Goal: Information Seeking & Learning: Find specific fact

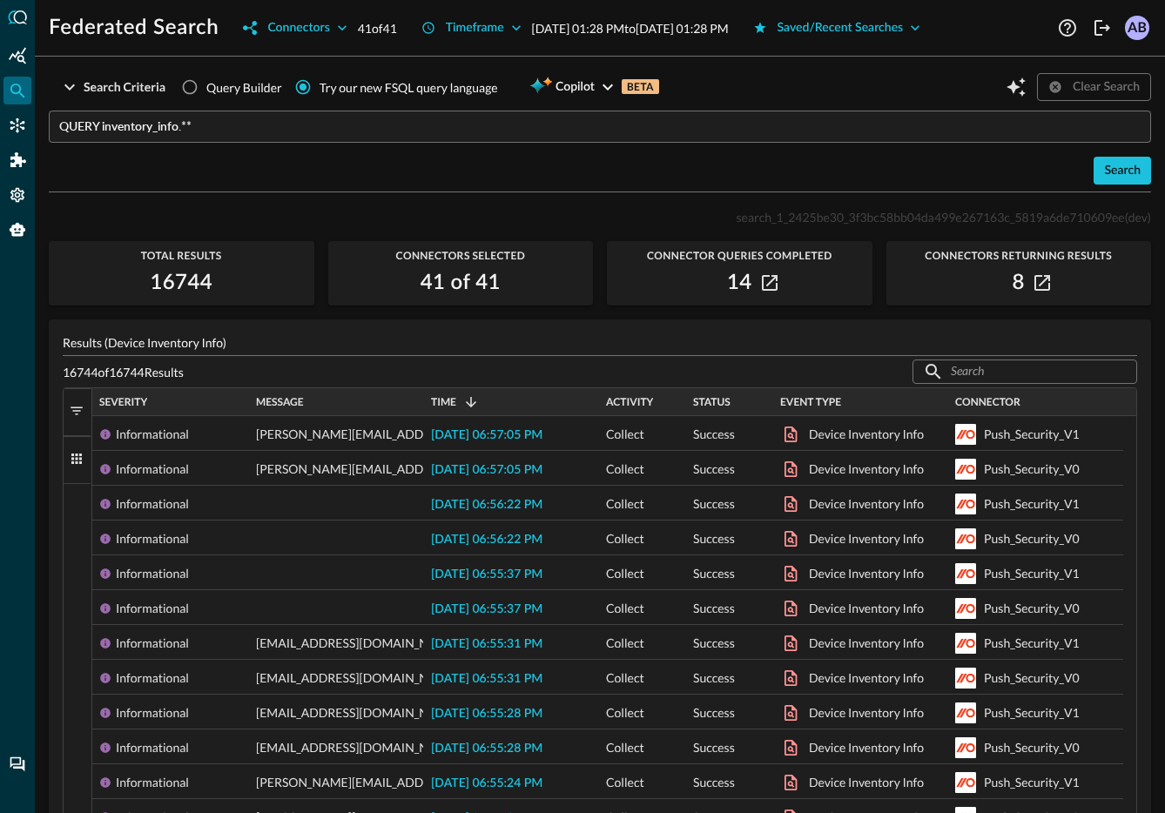
click at [230, 134] on input "QUERY inventory_info.**" at bounding box center [604, 127] width 1091 height 32
click at [1104, 168] on div "Search" at bounding box center [1122, 171] width 37 height 22
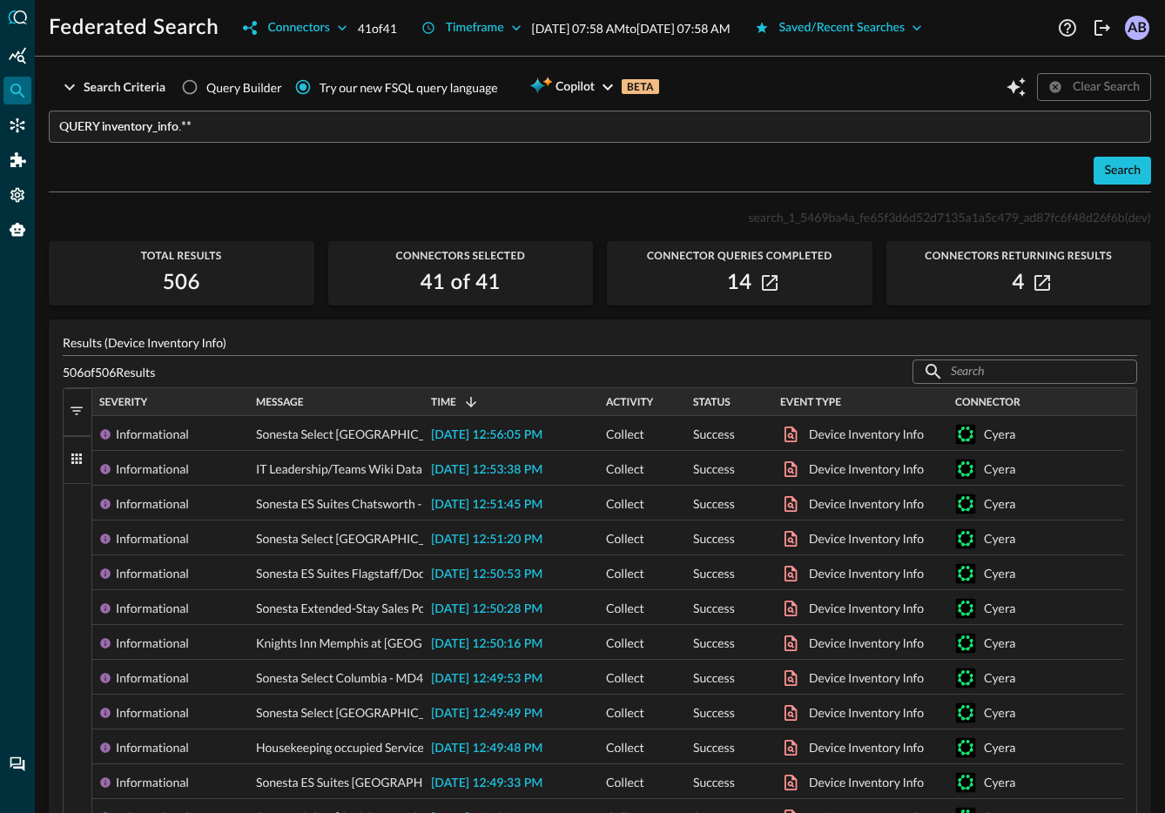
click at [317, 128] on input "QUERY inventory_info.**" at bounding box center [604, 127] width 1091 height 32
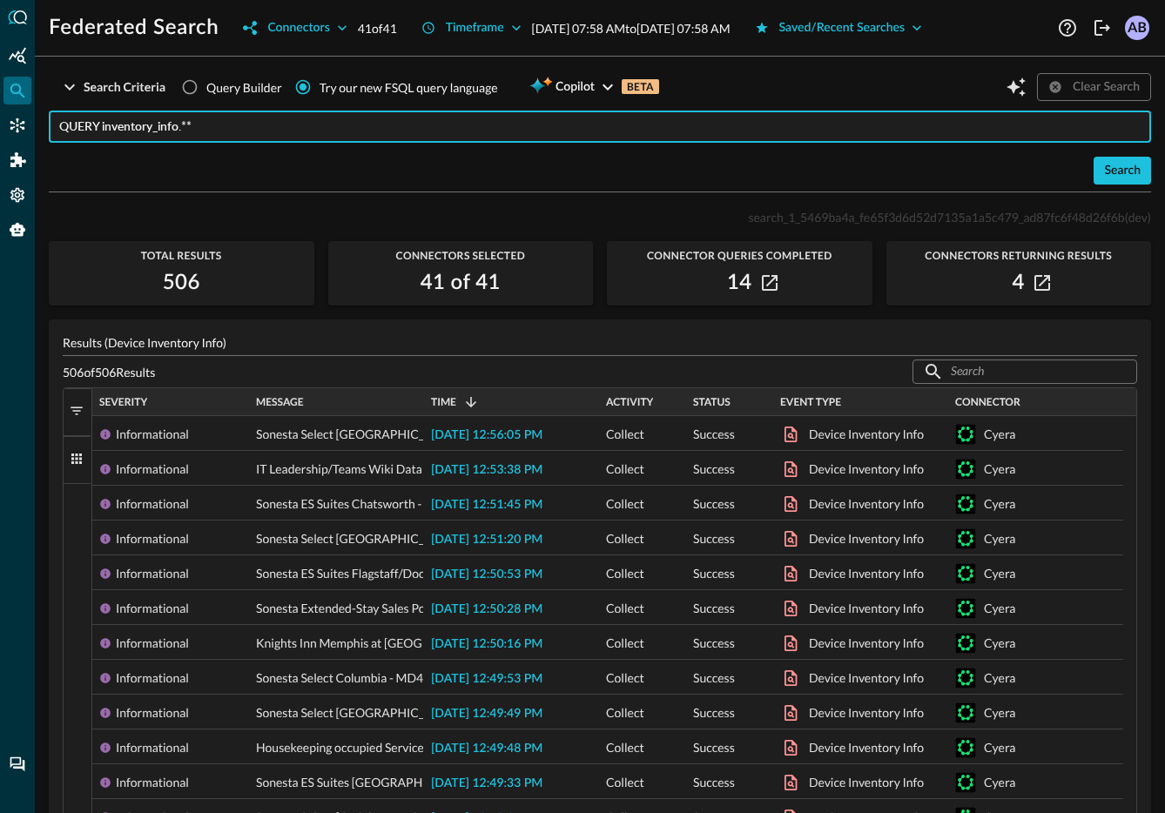
click at [317, 128] on input "QUERY inventory_info.**" at bounding box center [604, 127] width 1091 height 32
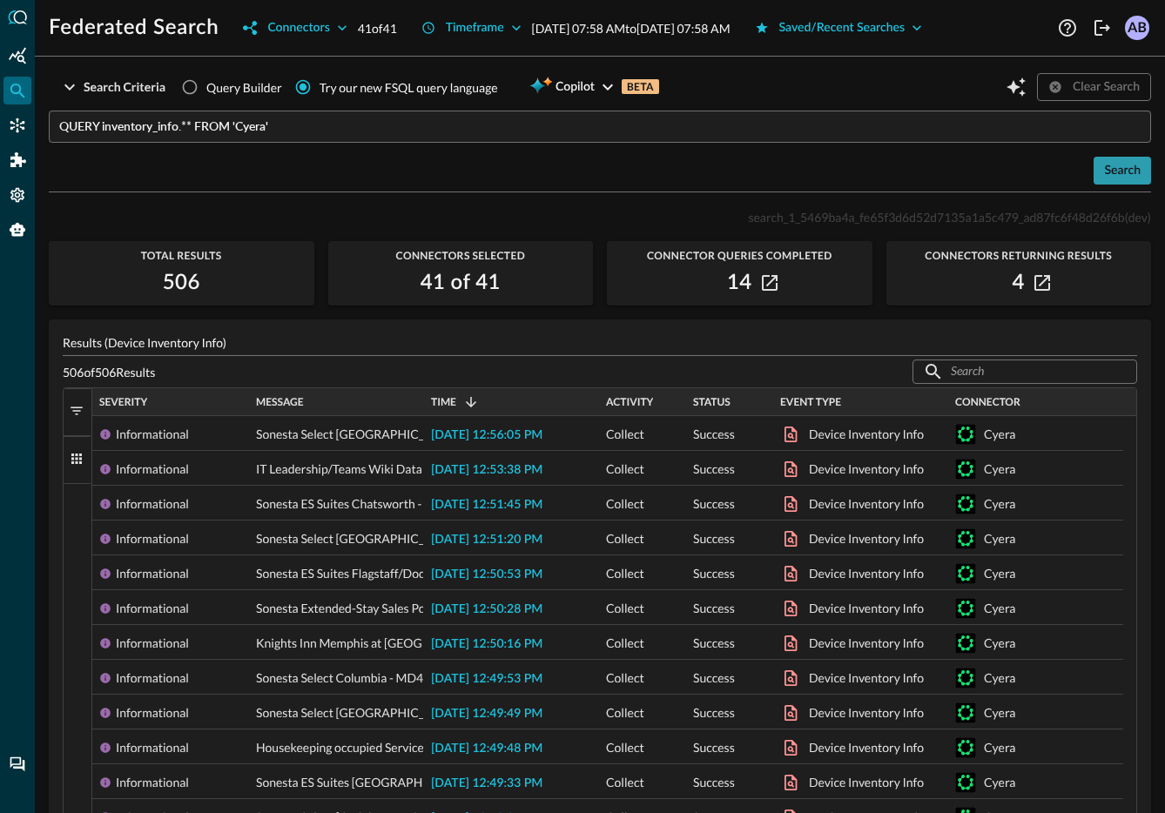
click at [1132, 176] on button "Search" at bounding box center [1121, 171] width 57 height 28
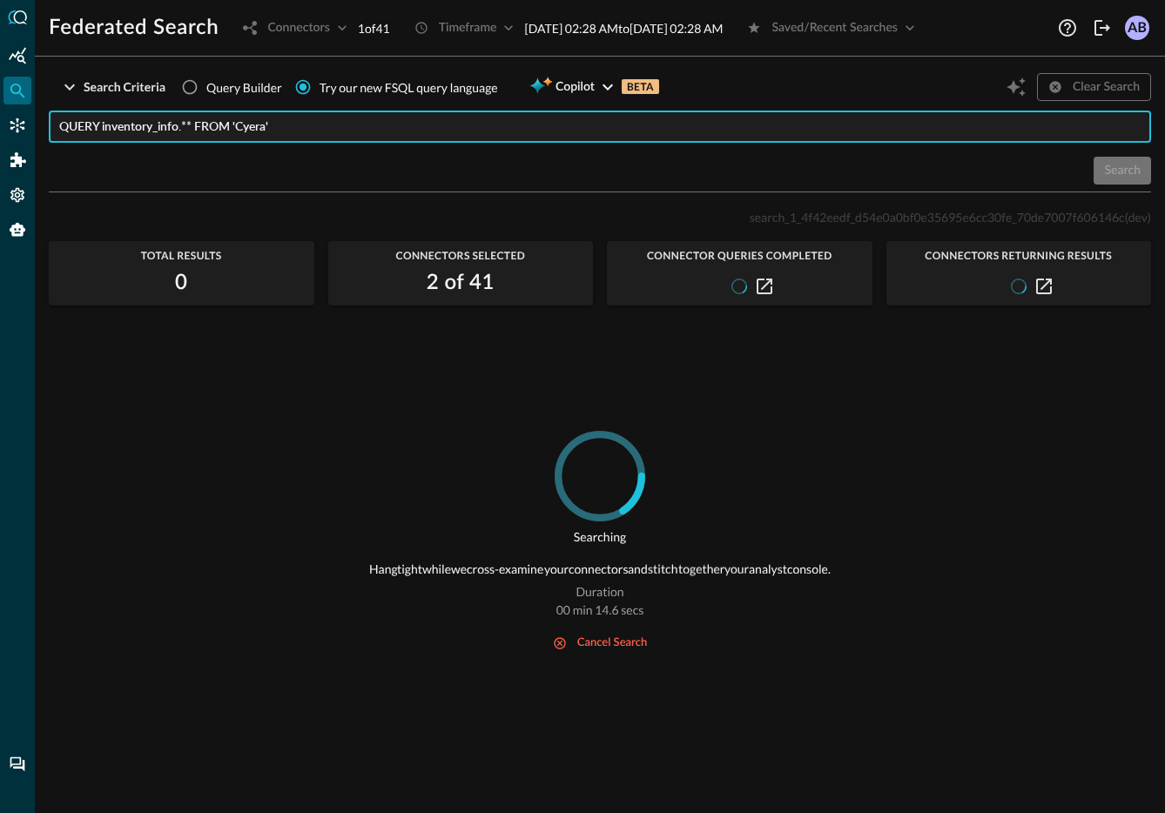
drag, startPoint x: 286, startPoint y: 126, endPoint x: 68, endPoint y: 117, distance: 218.7
click at [68, 117] on input "QUERY inventory_info.** FROM 'Cyera'" at bounding box center [604, 127] width 1091 height 32
click at [292, 93] on input "Try our new FSQL query language" at bounding box center [302, 87] width 33 height 33
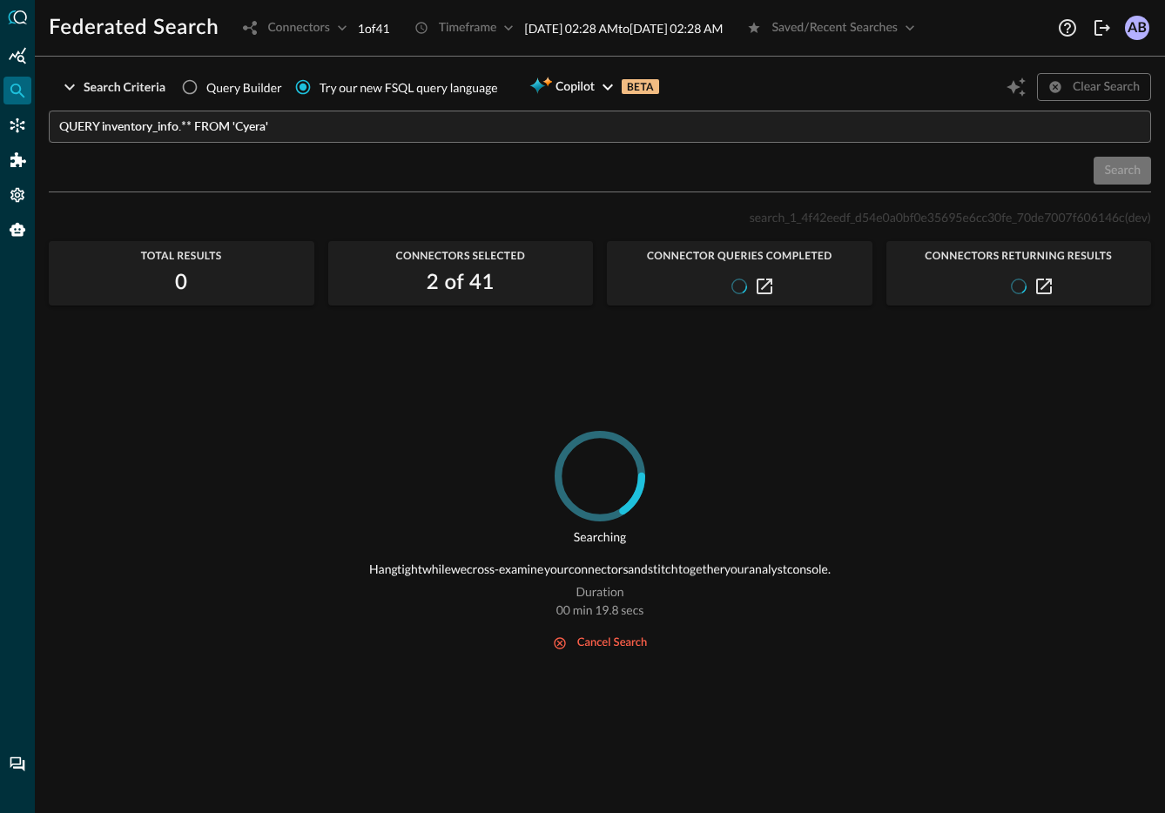
click at [268, 124] on input "QUERY inventory_info.** FROM 'Cyera'" at bounding box center [604, 127] width 1091 height 32
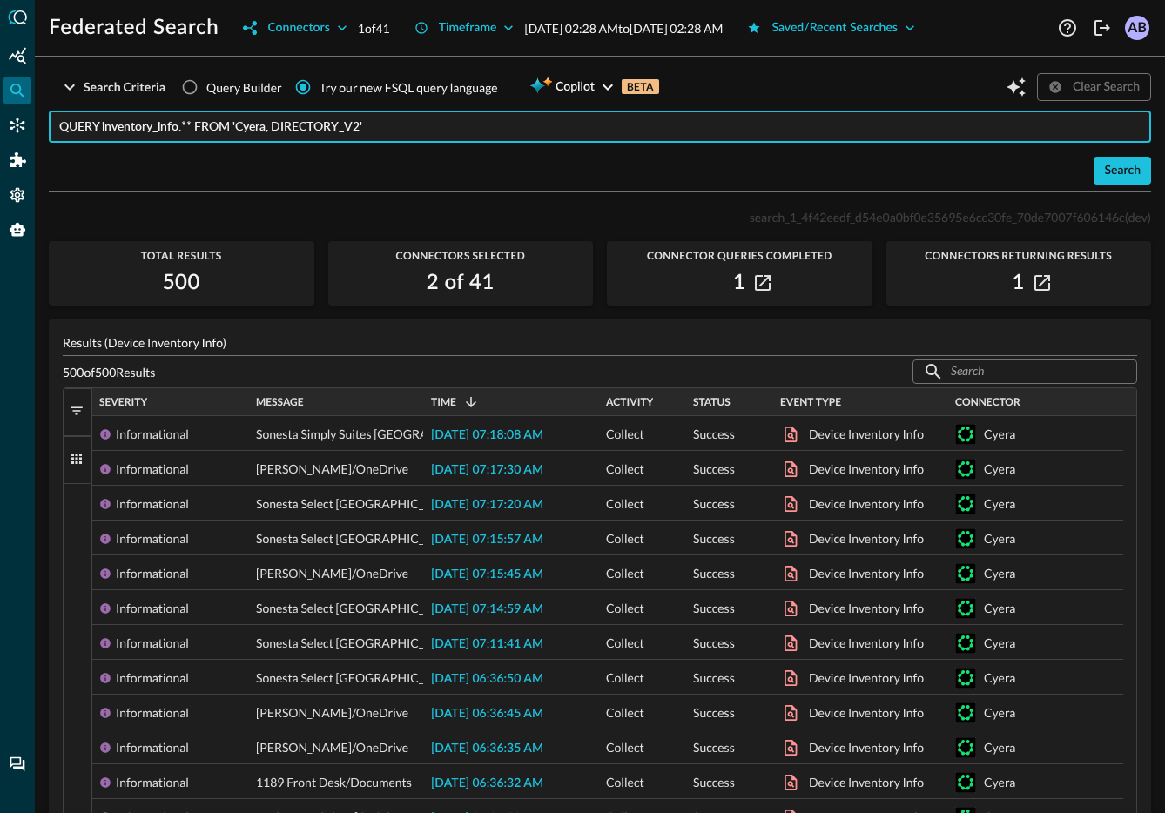
click at [429, 134] on input "QUERY inventory_info.** FROM 'Cyera, DIRECTORY_V2'" at bounding box center [604, 127] width 1091 height 32
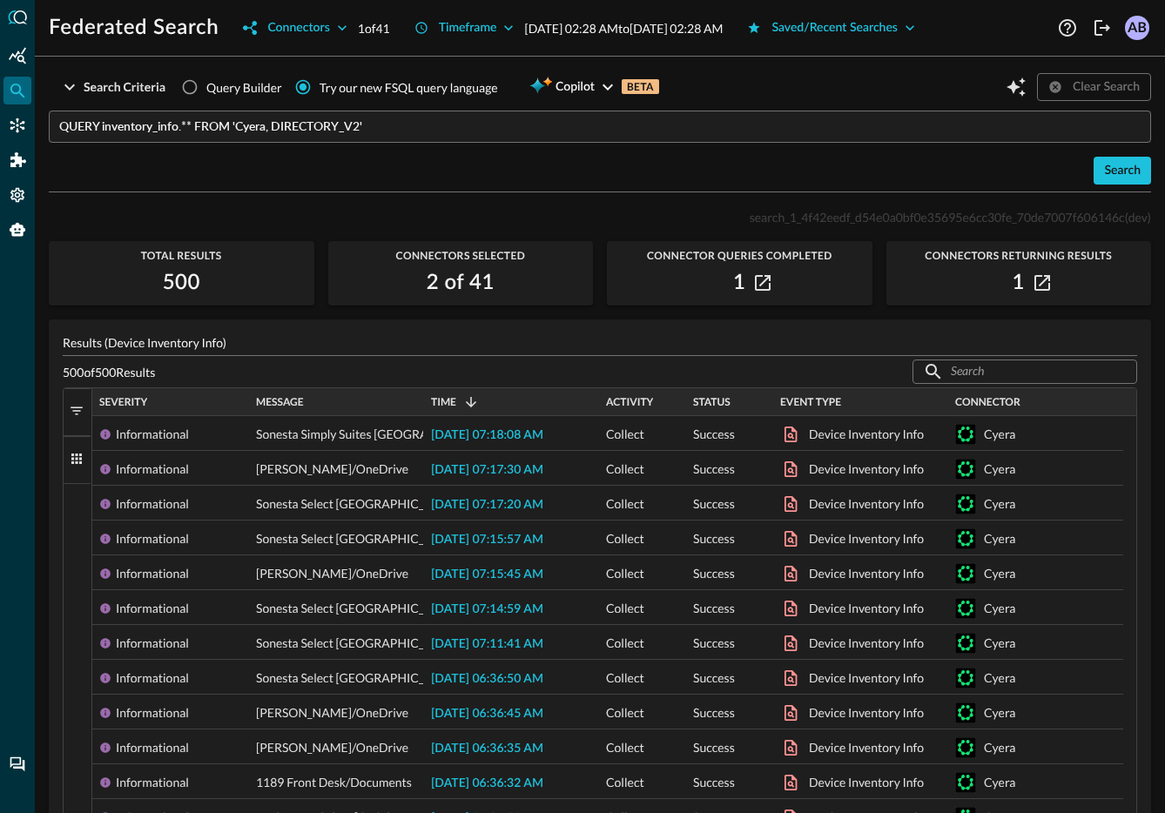
click at [81, 414] on span "button" at bounding box center [77, 411] width 16 height 16
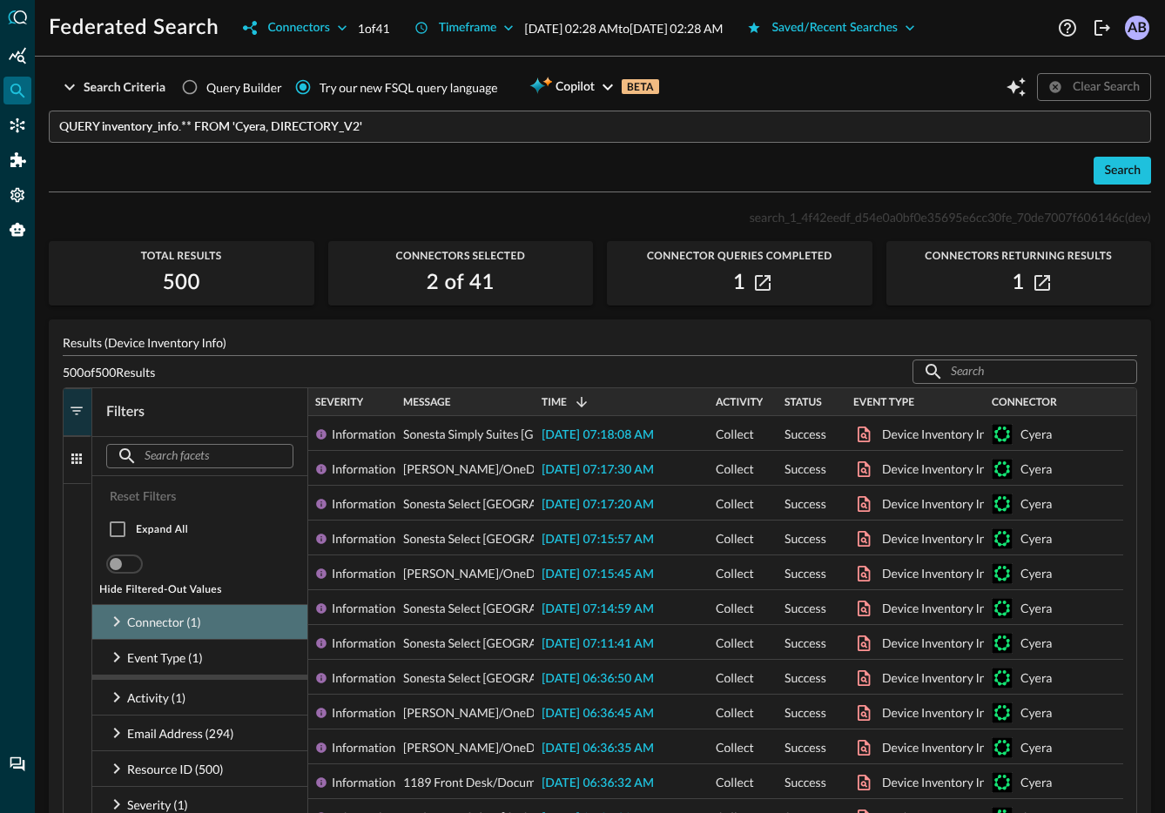
click at [113, 611] on icon at bounding box center [116, 621] width 21 height 21
click at [1113, 171] on div "Search" at bounding box center [1122, 171] width 37 height 22
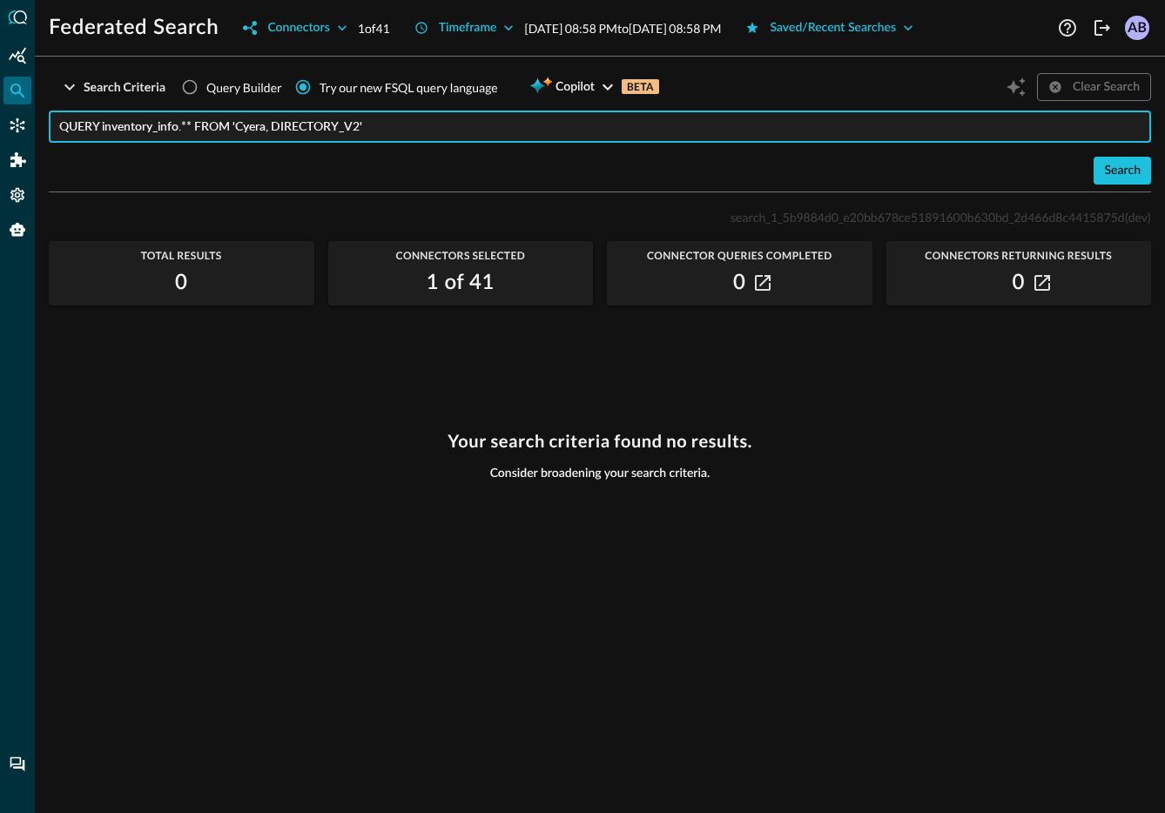
drag, startPoint x: 371, startPoint y: 125, endPoint x: 197, endPoint y: 124, distance: 174.1
click at [198, 124] on input "QUERY inventory_info.** FROM 'Cyera, DIRECTORY_V2'" at bounding box center [604, 127] width 1091 height 32
type input "QUERY inventory_info.**"
click at [1105, 171] on div "Search" at bounding box center [1122, 171] width 37 height 22
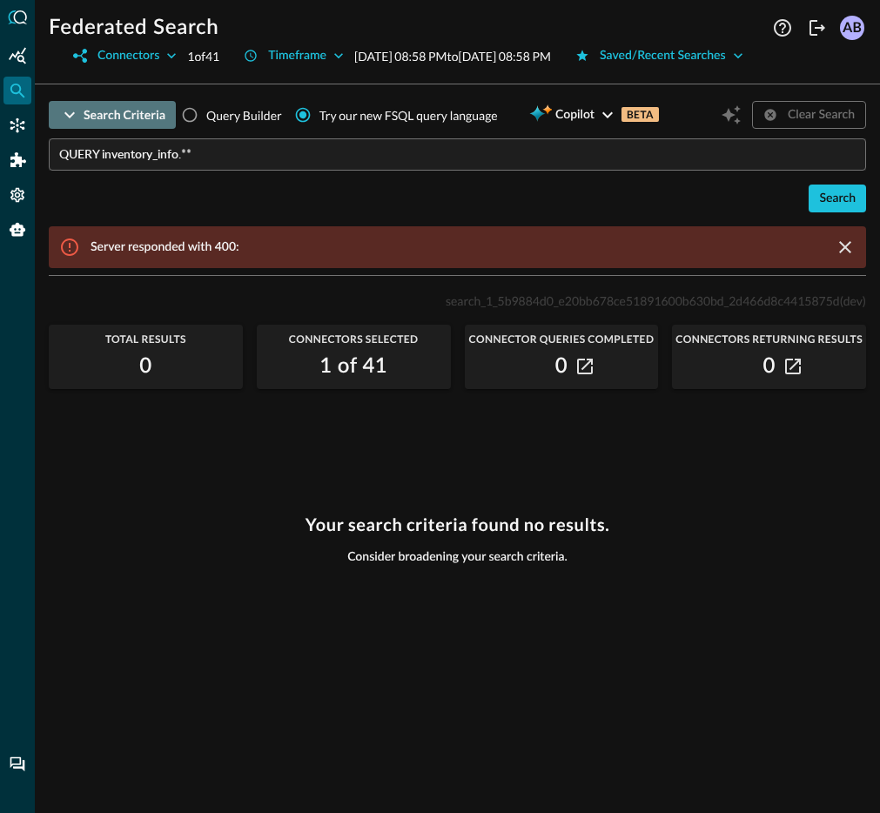
click at [65, 125] on icon "button" at bounding box center [69, 114] width 21 height 21
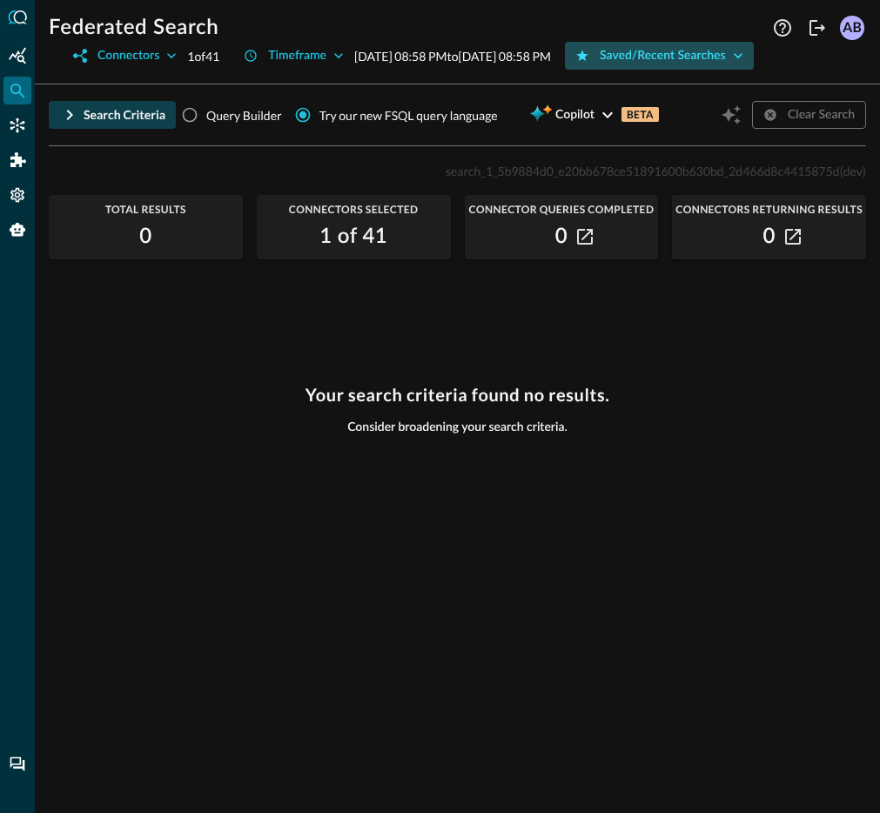
click at [729, 64] on icon "button" at bounding box center [737, 55] width 17 height 17
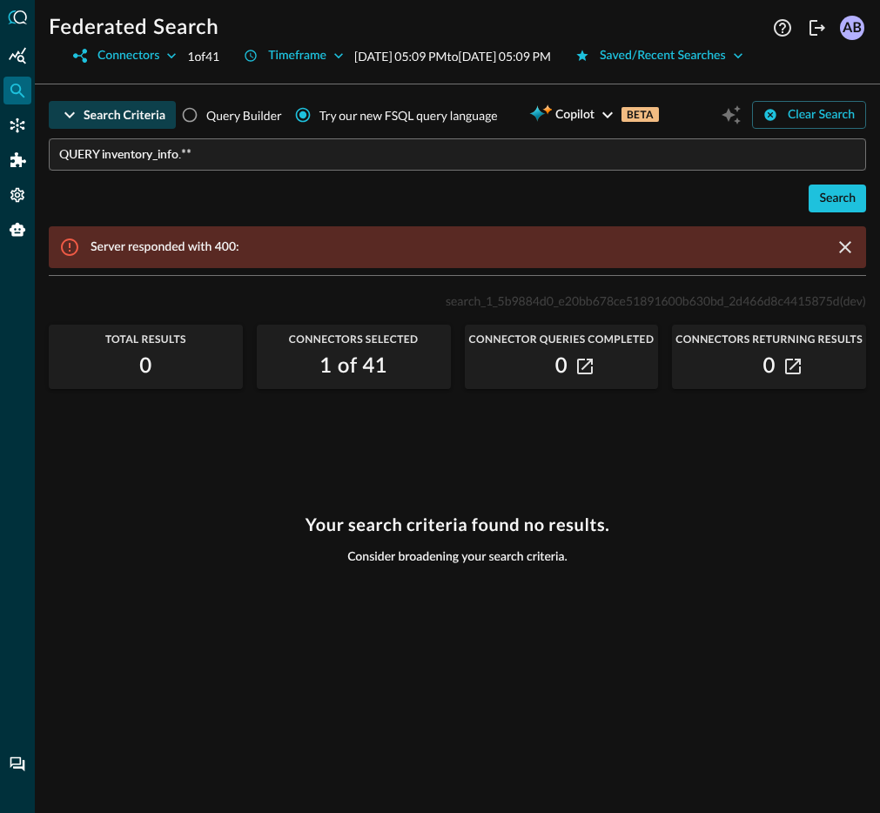
click at [206, 124] on span "Query Builder" at bounding box center [244, 115] width 76 height 18
click at [206, 131] on input "Query Builder" at bounding box center [189, 114] width 33 height 33
radio input "true"
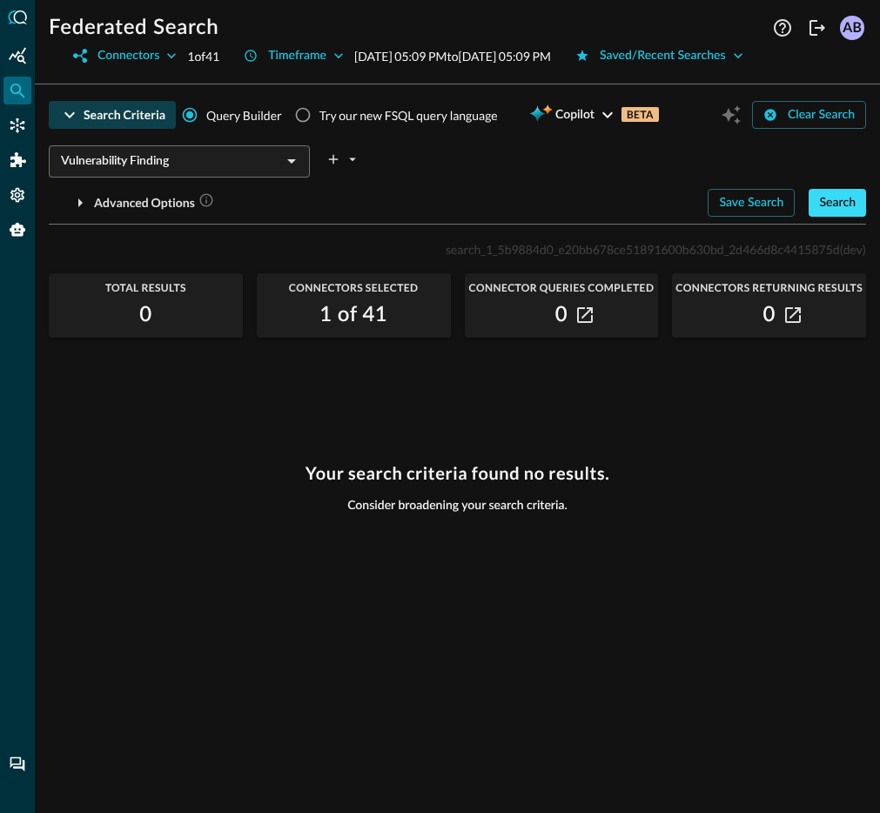
click at [822, 214] on div "Search" at bounding box center [837, 203] width 37 height 22
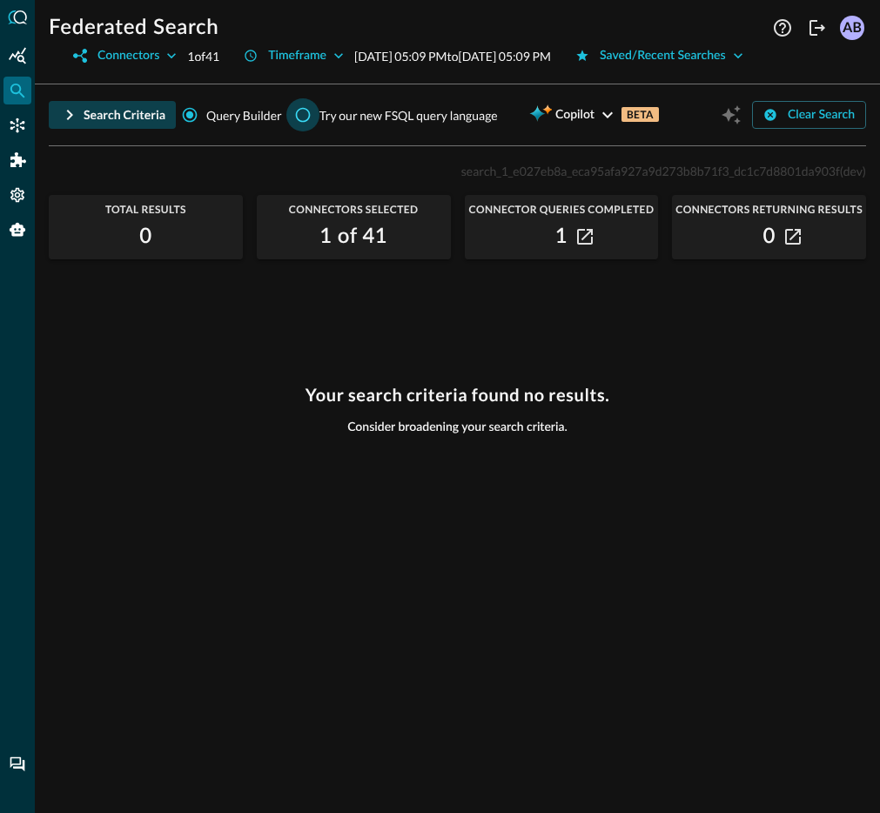
click at [305, 131] on input "Try our new FSQL query language" at bounding box center [302, 114] width 33 height 33
radio input "true"
click at [127, 126] on div "Search Criteria" at bounding box center [125, 115] width 82 height 22
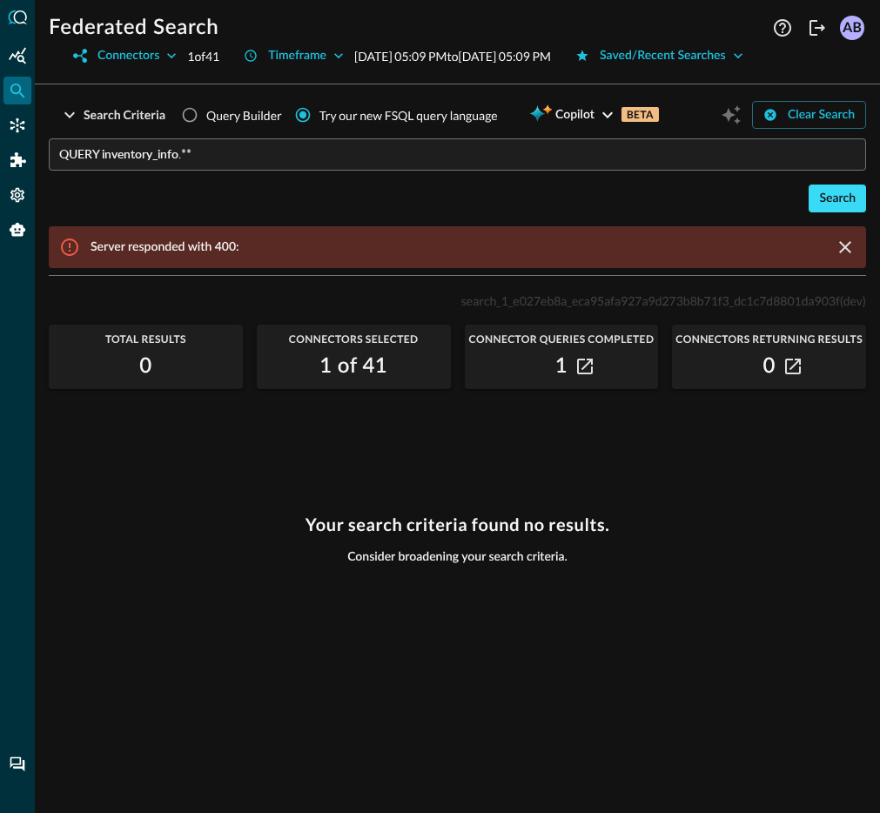
click at [838, 210] on div "Search" at bounding box center [837, 199] width 37 height 22
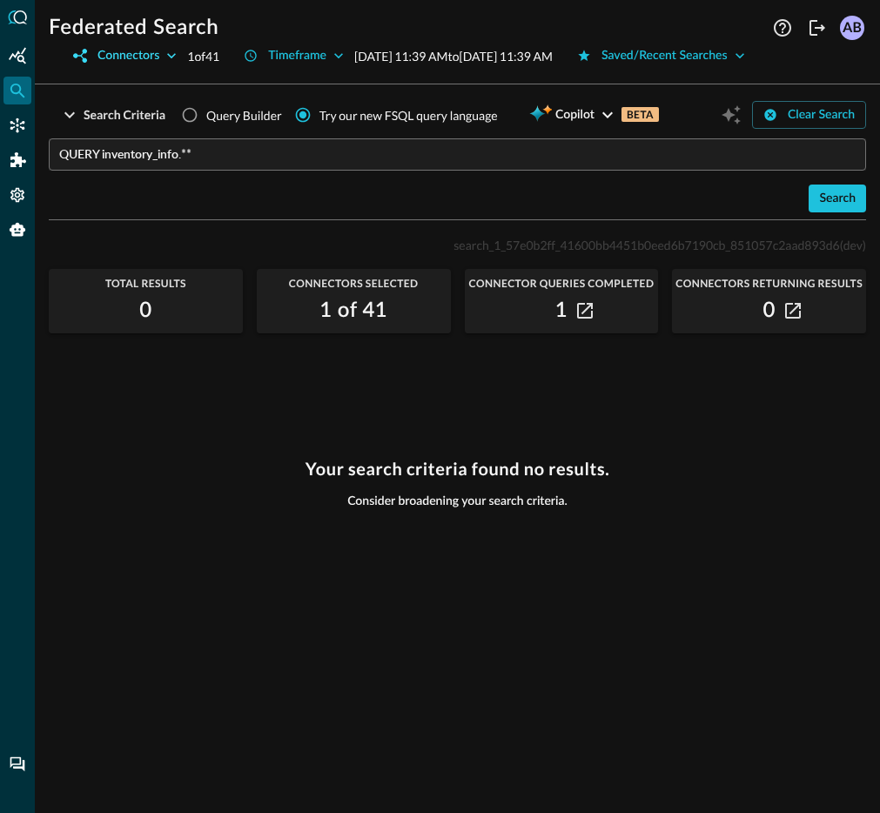
click at [171, 59] on icon "button" at bounding box center [171, 55] width 17 height 17
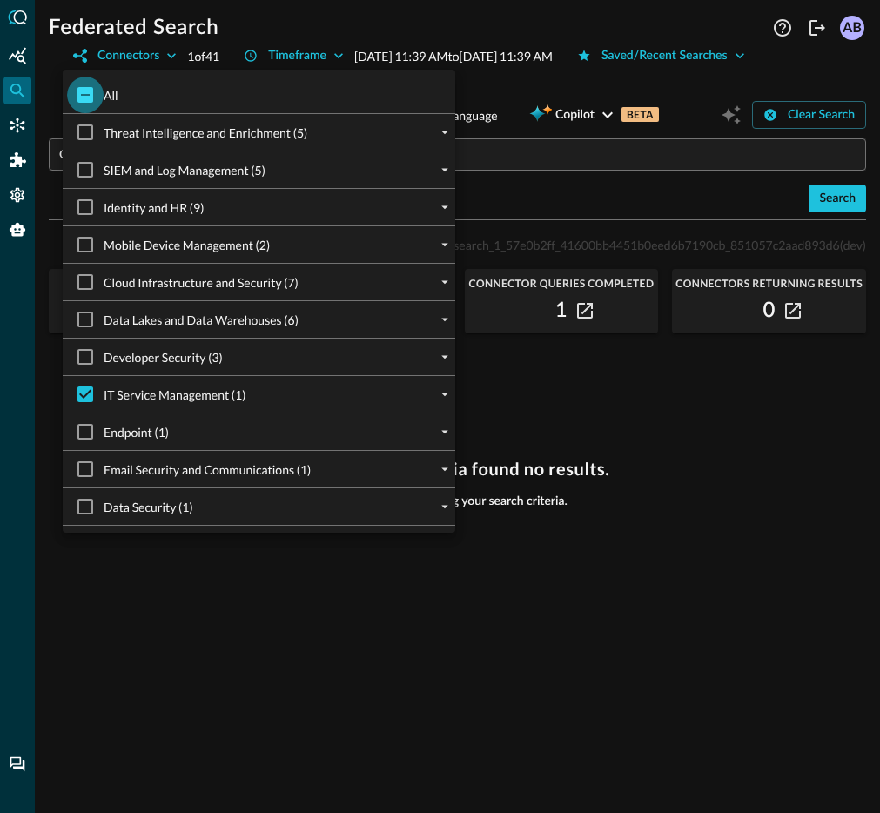
click at [93, 91] on input "All" at bounding box center [85, 95] width 37 height 37
checkbox input "true"
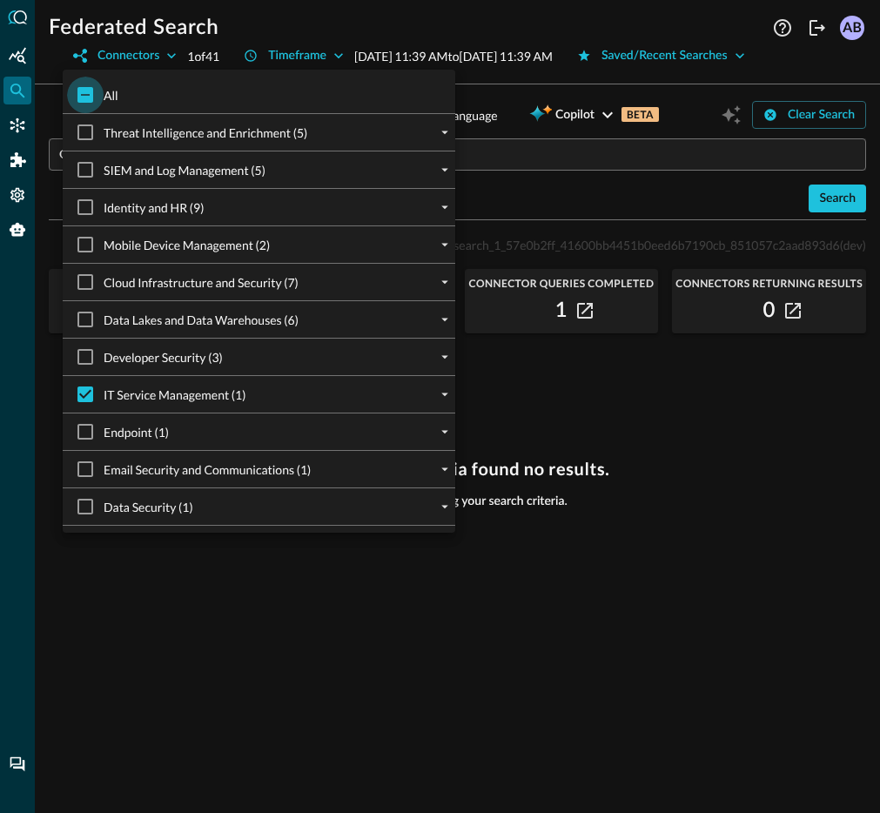
checkbox input "true"
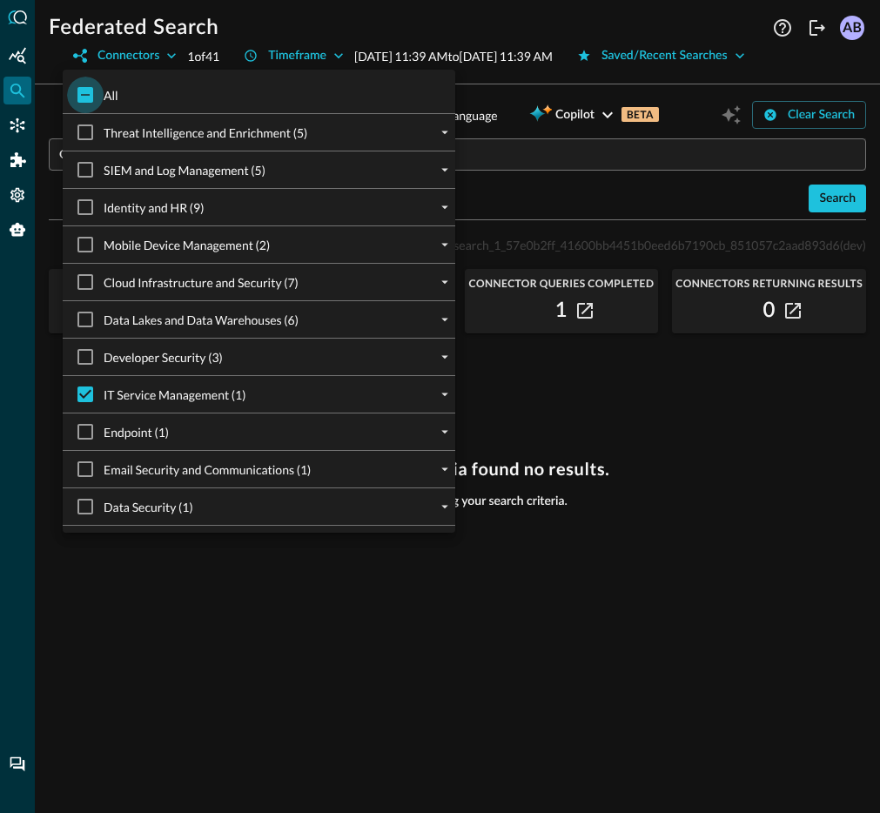
checkbox input "true"
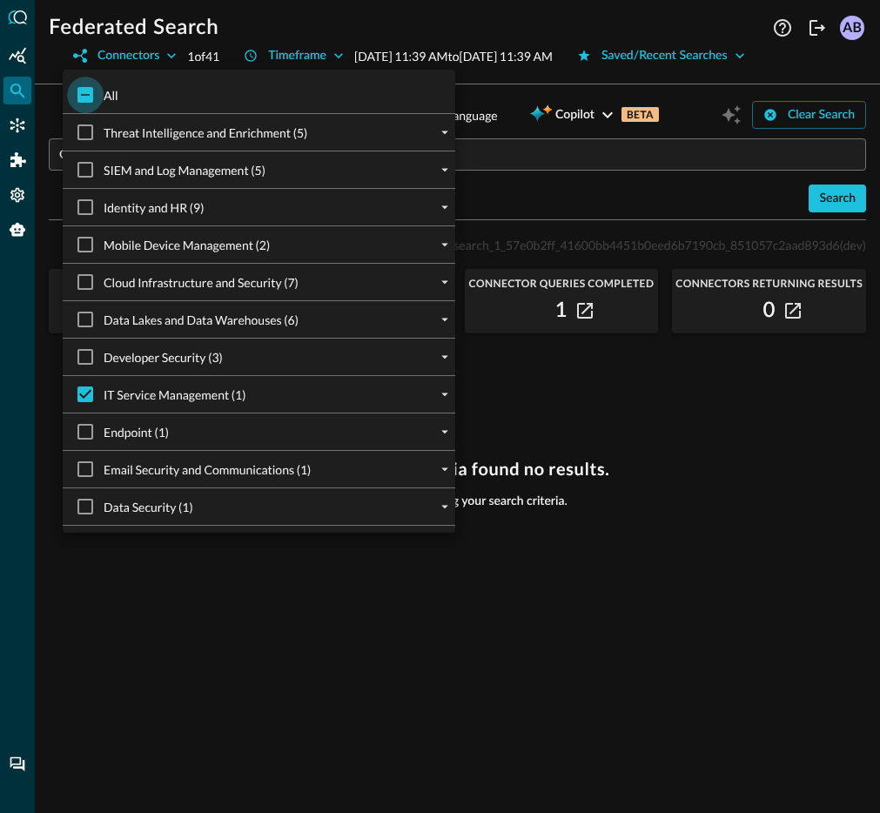
checkbox input "true"
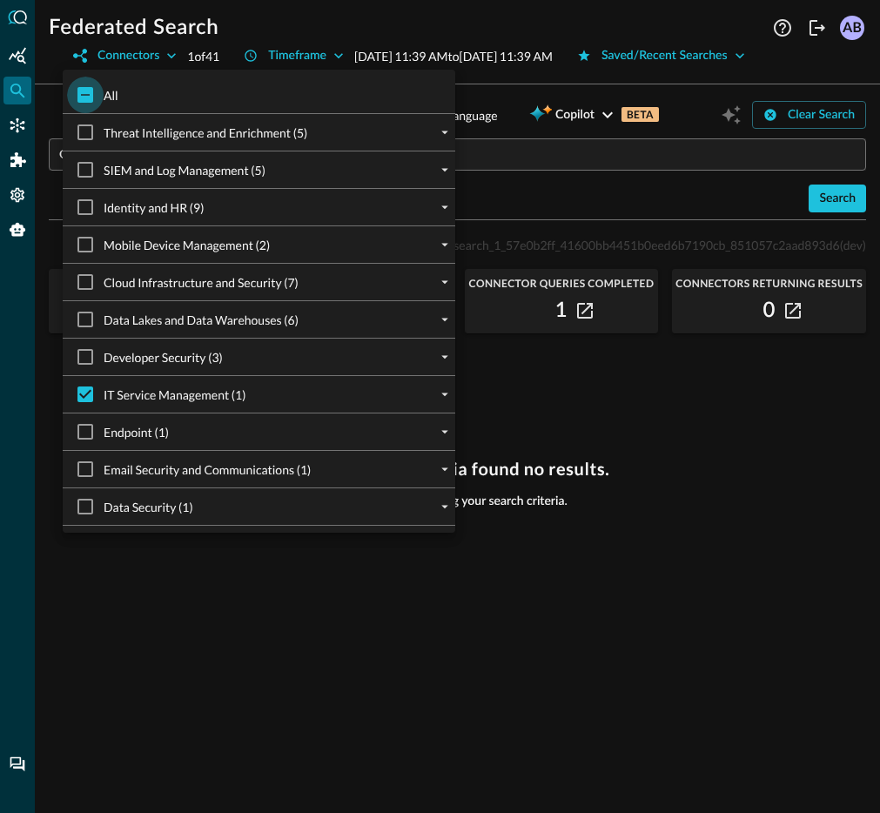
checkbox input "true"
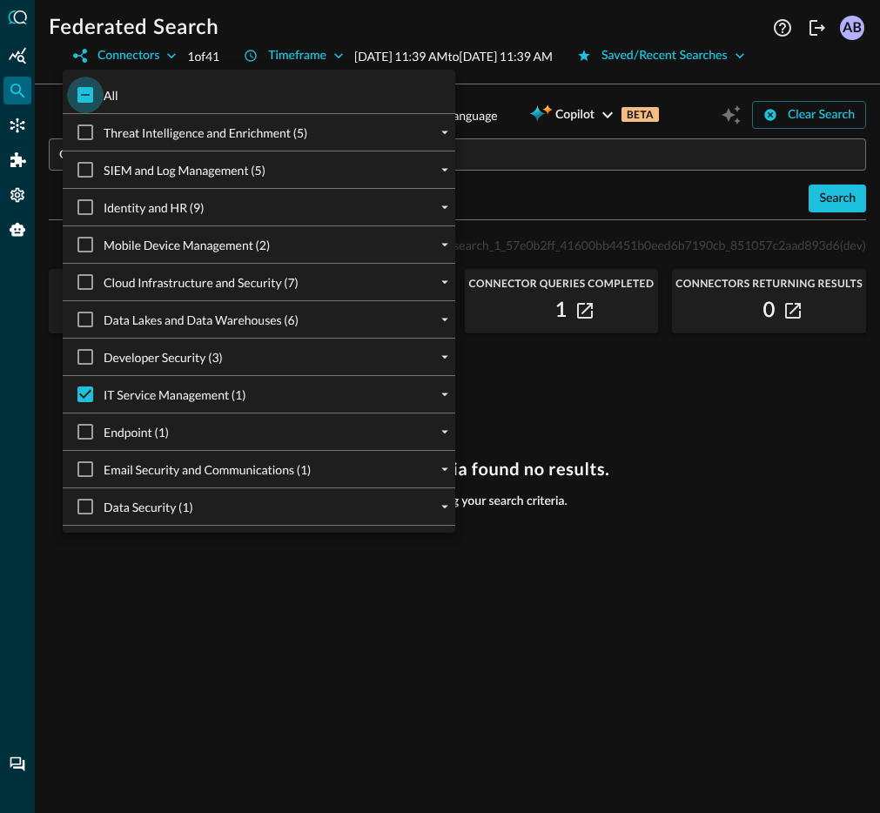
checkbox input "true"
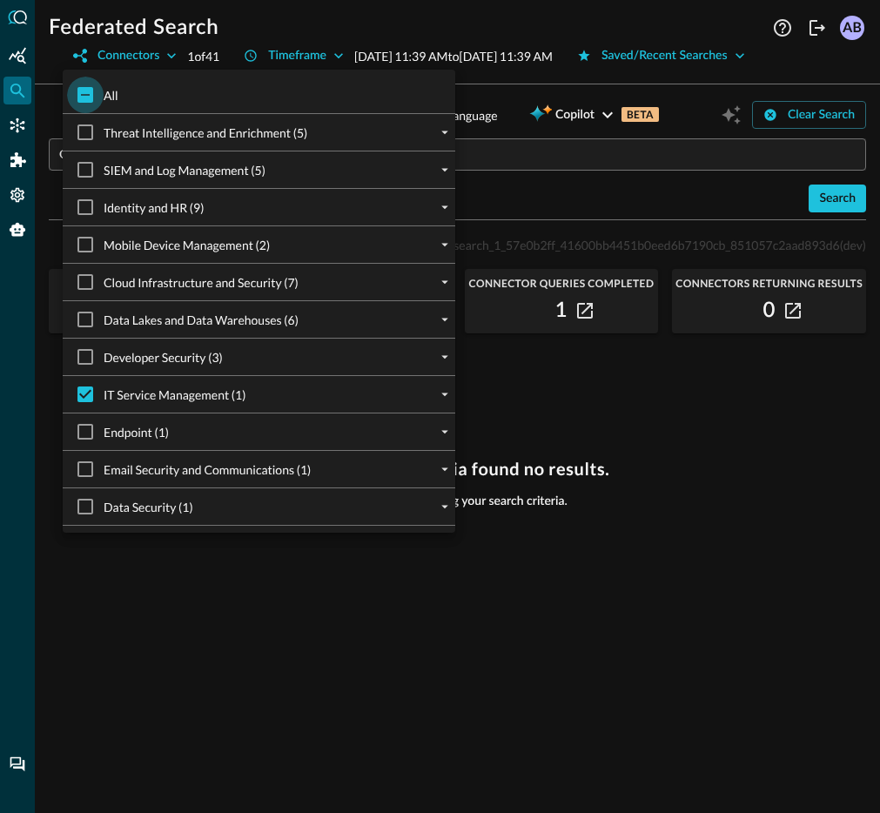
checkbox input "true"
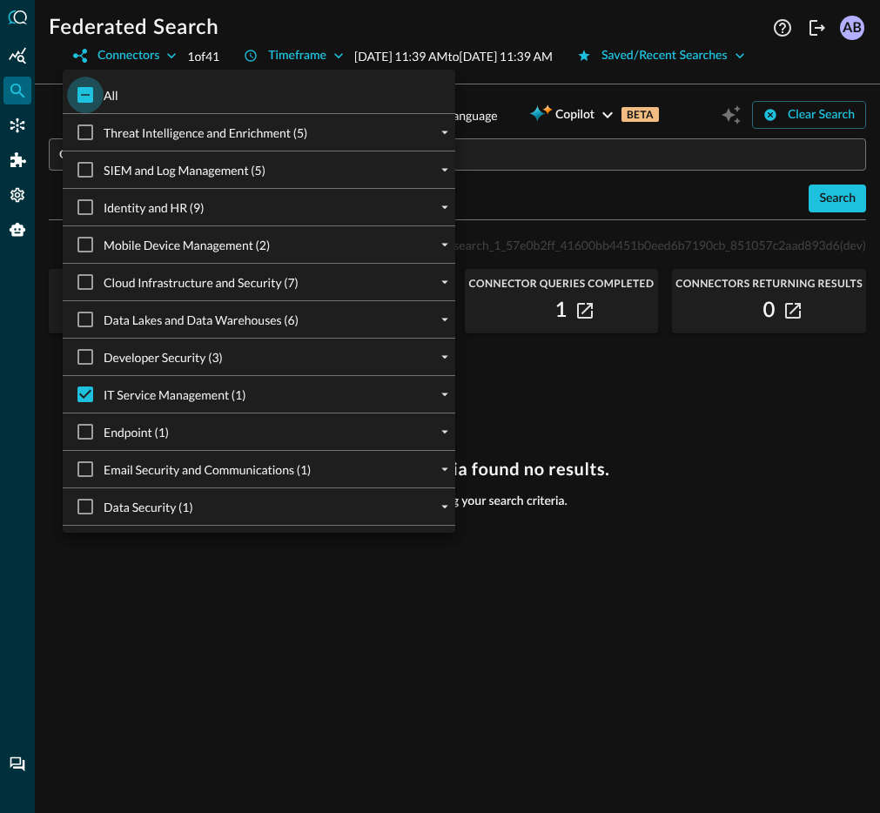
checkbox input "true"
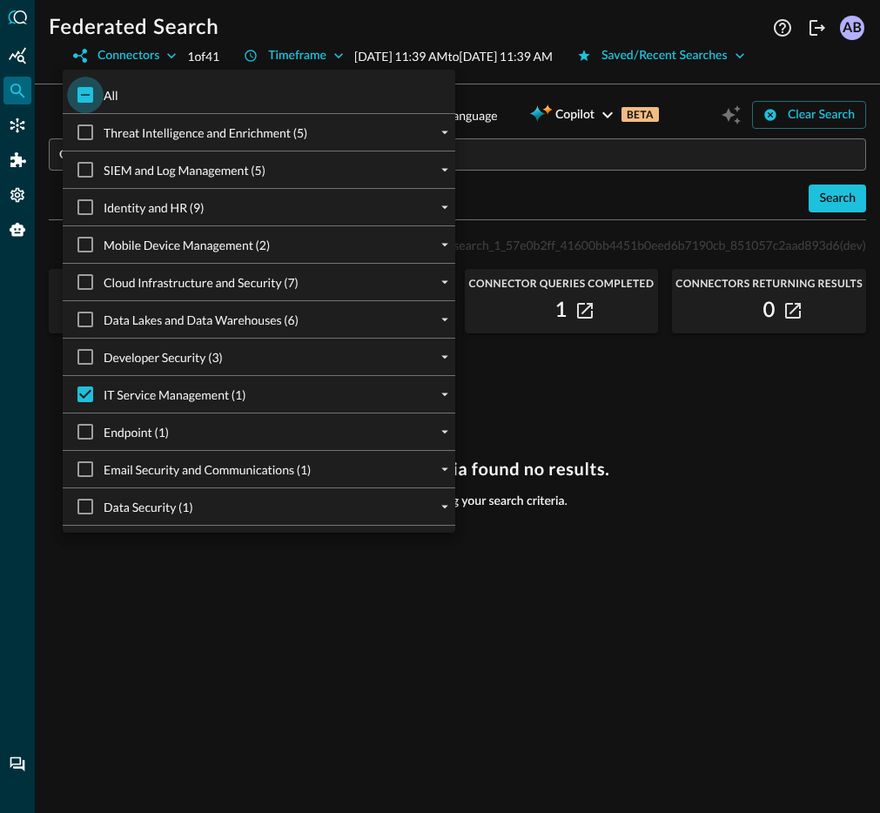
checkbox input "true"
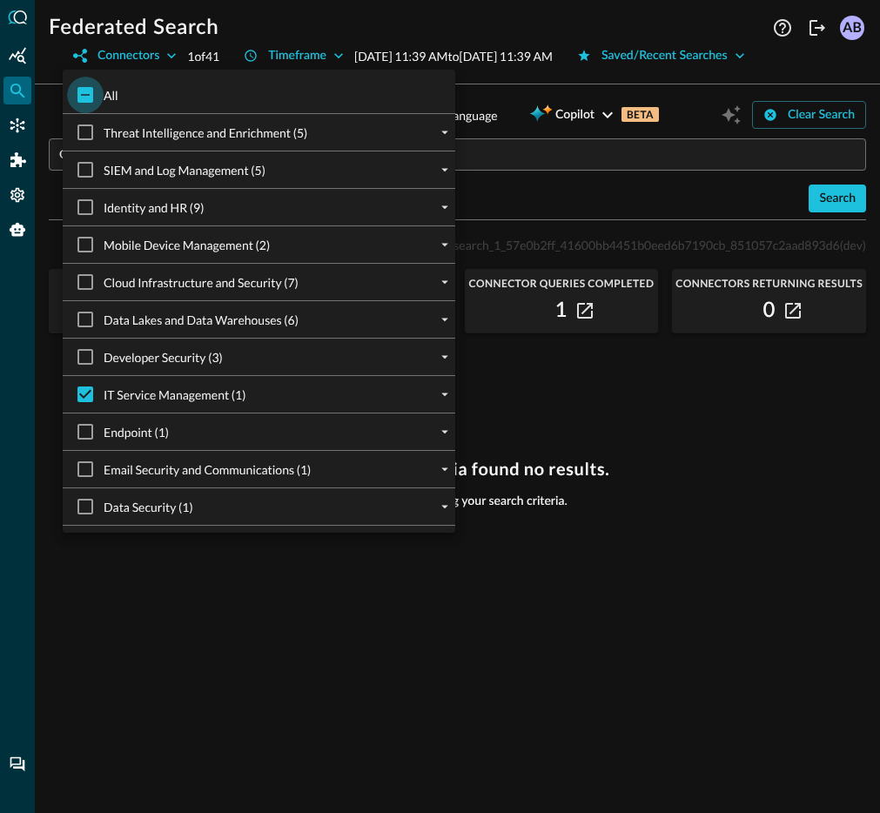
checkbox input "true"
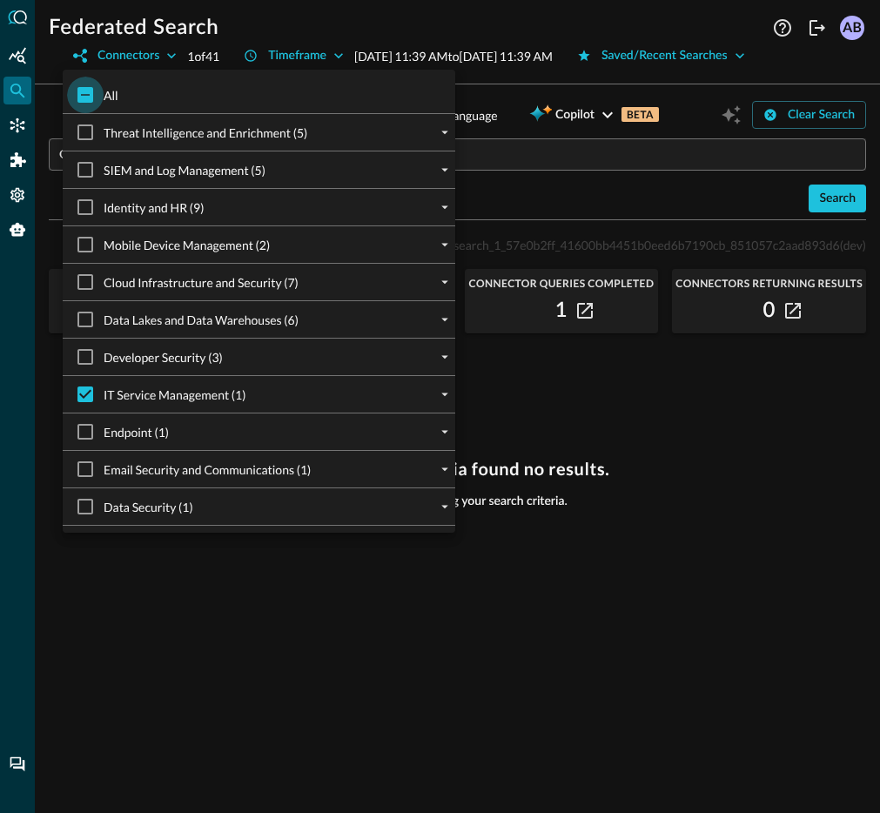
checkbox input "true"
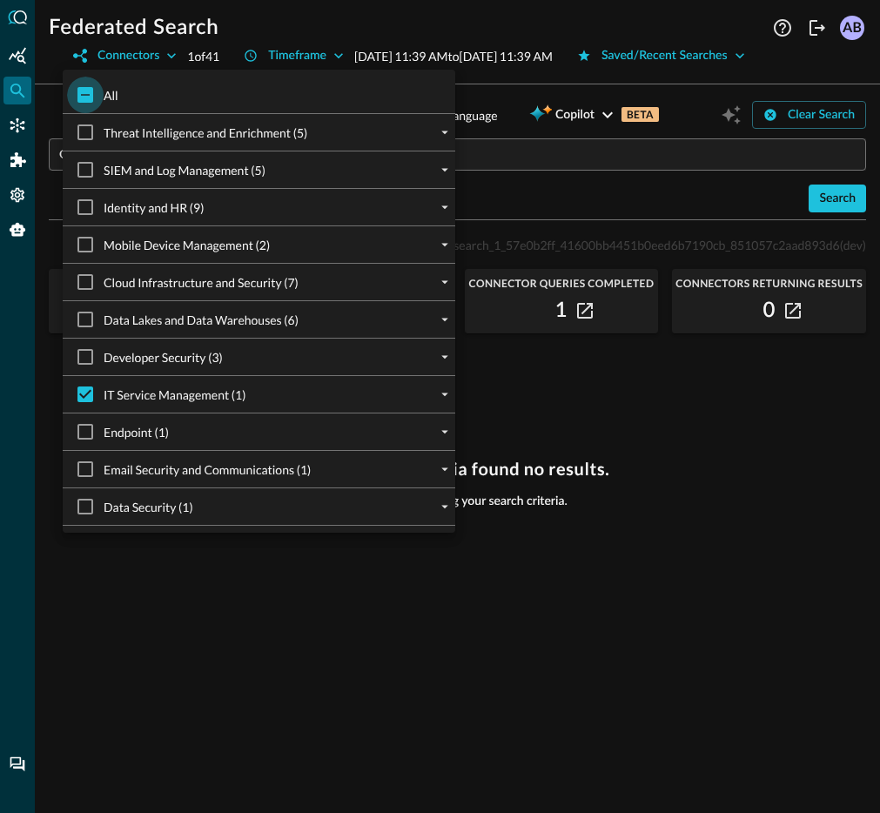
checkbox input "true"
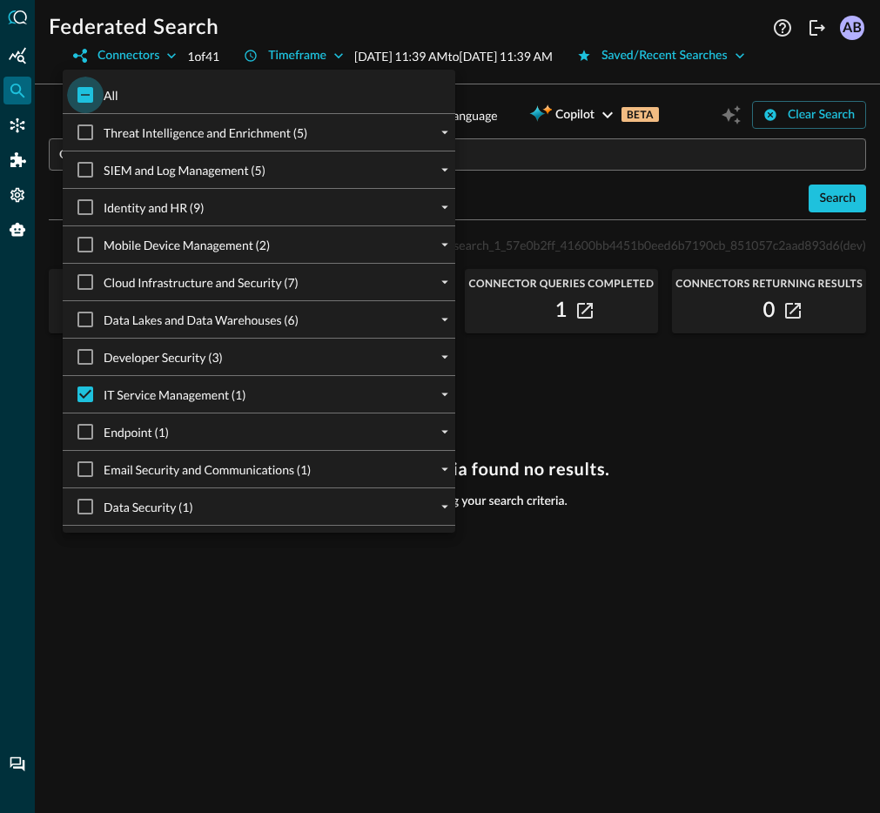
checkbox input "true"
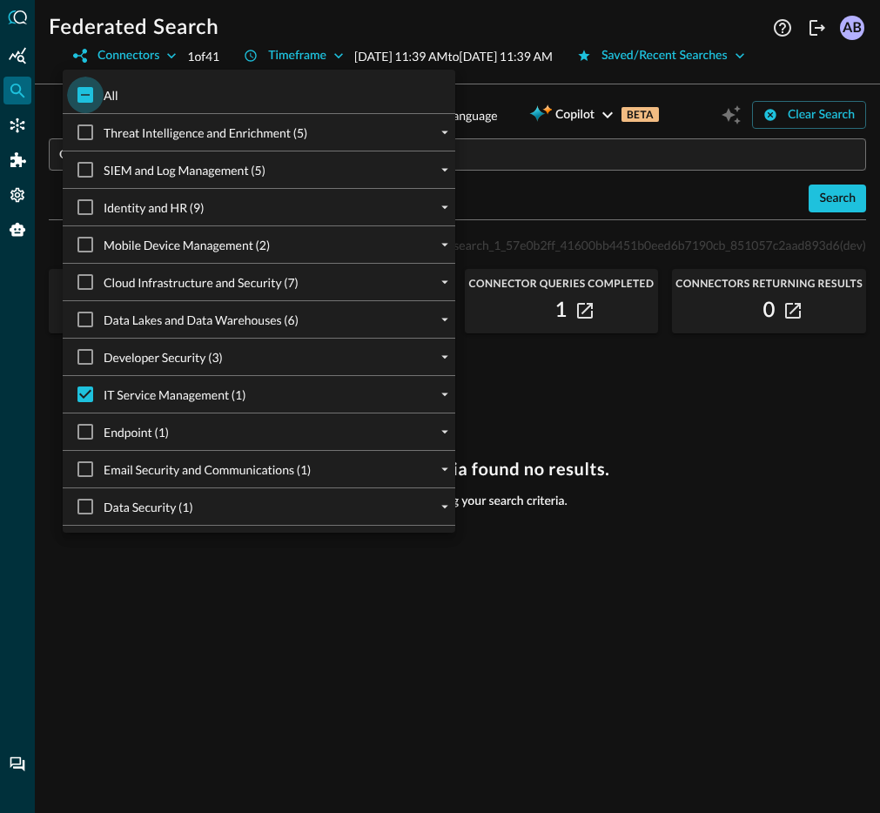
checkbox input "true"
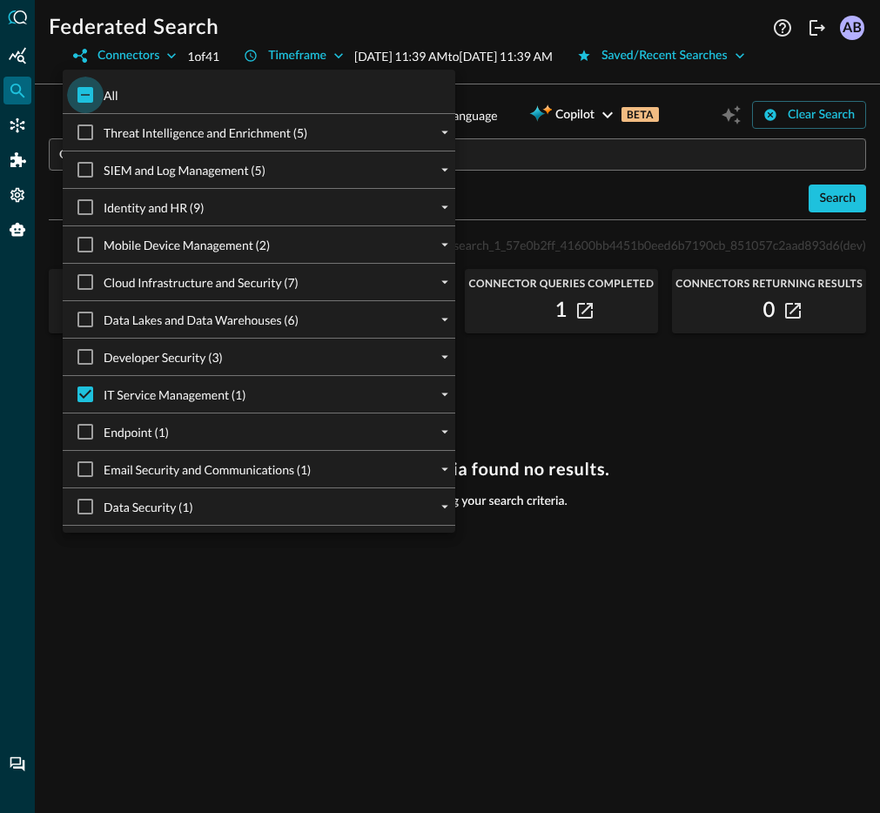
checkbox input "true"
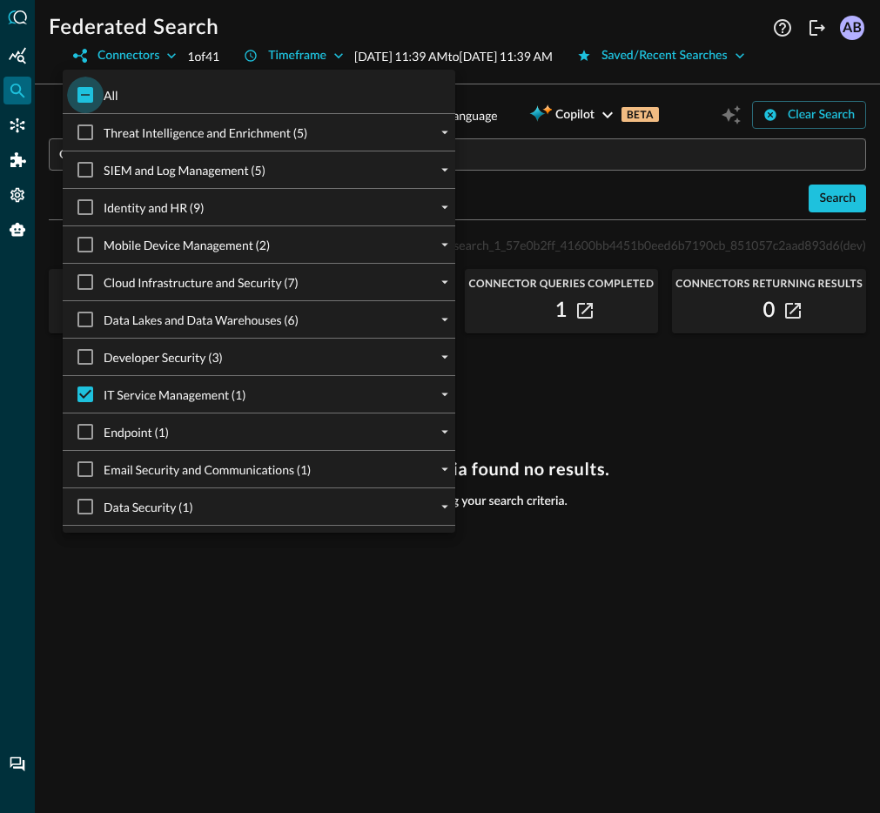
checkbox input "true"
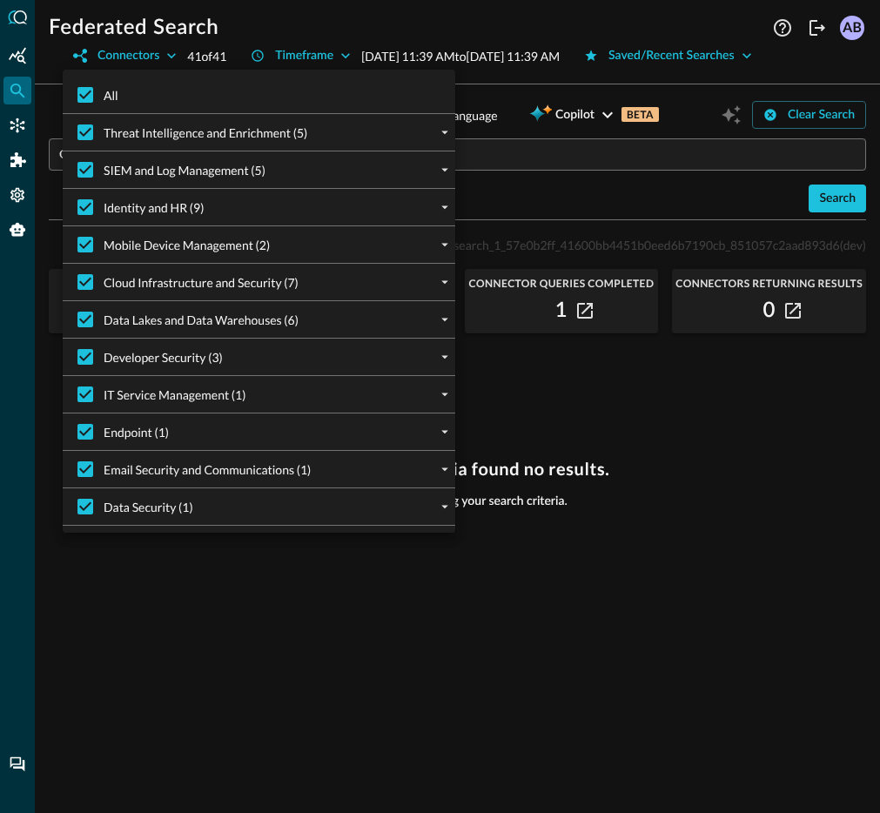
click at [405, 22] on div at bounding box center [440, 406] width 880 height 813
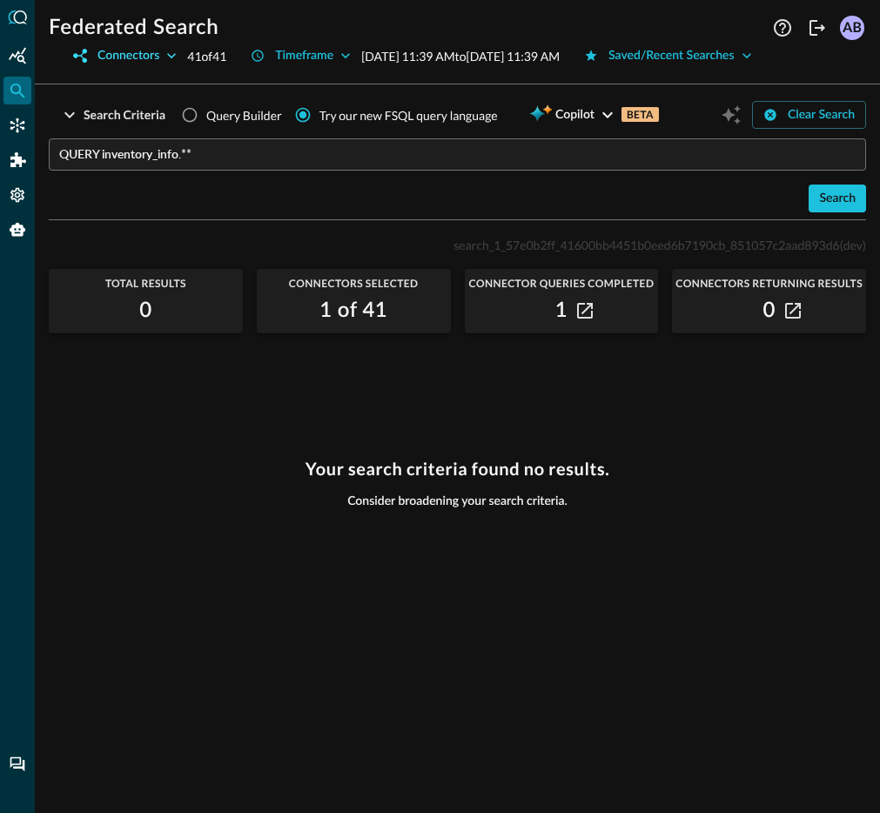
click at [151, 55] on div "Connectors" at bounding box center [128, 56] width 62 height 22
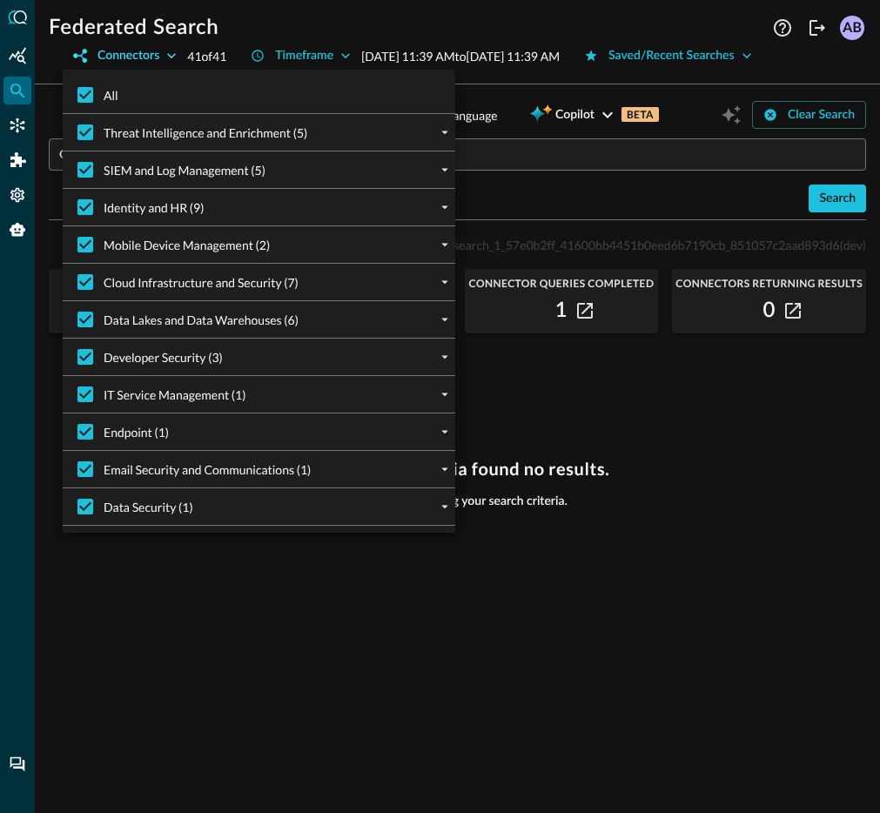
click at [151, 55] on div at bounding box center [440, 406] width 880 height 813
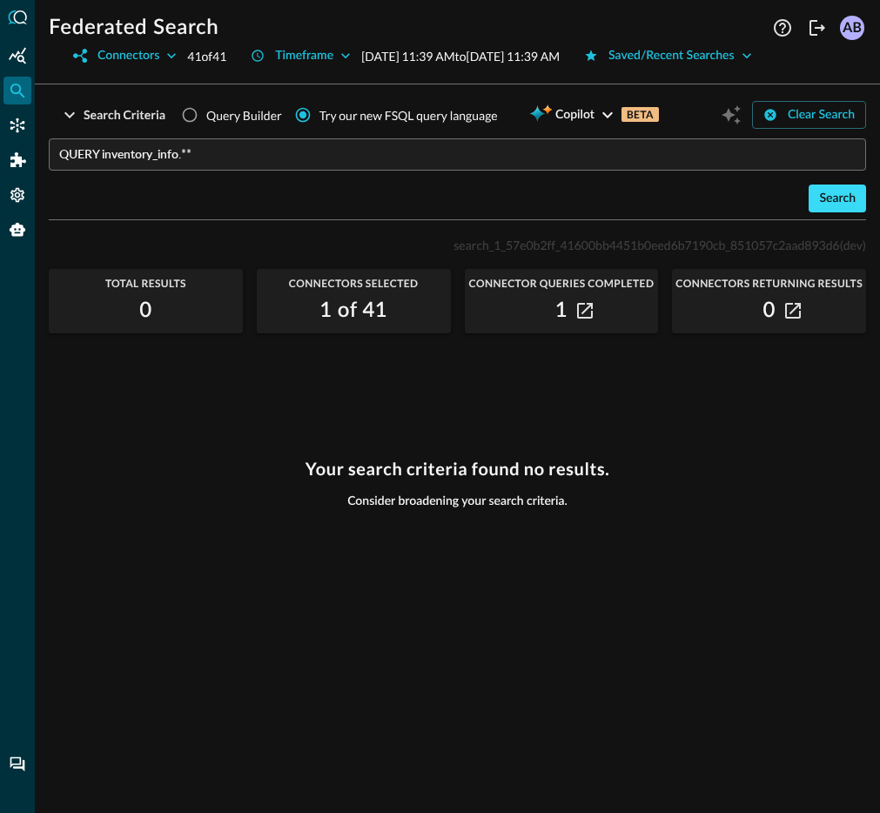
click at [828, 210] on div "Search" at bounding box center [837, 199] width 37 height 22
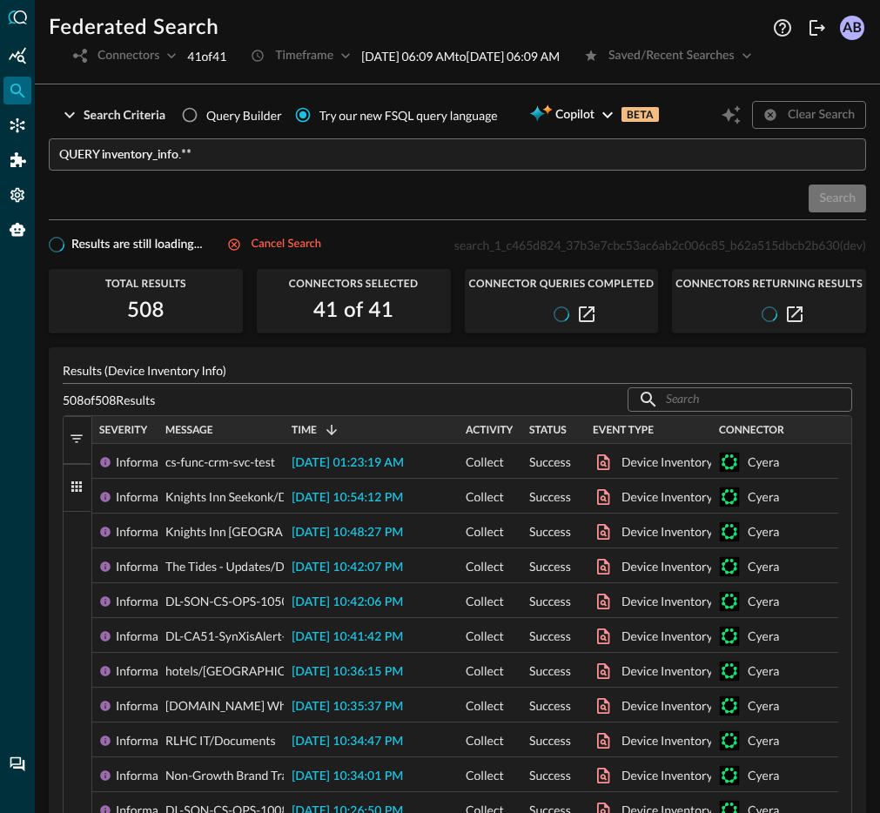
click at [171, 56] on div "Connectors 41 of 41" at bounding box center [145, 56] width 164 height 28
click at [291, 255] on div "Cancel search" at bounding box center [287, 245] width 70 height 20
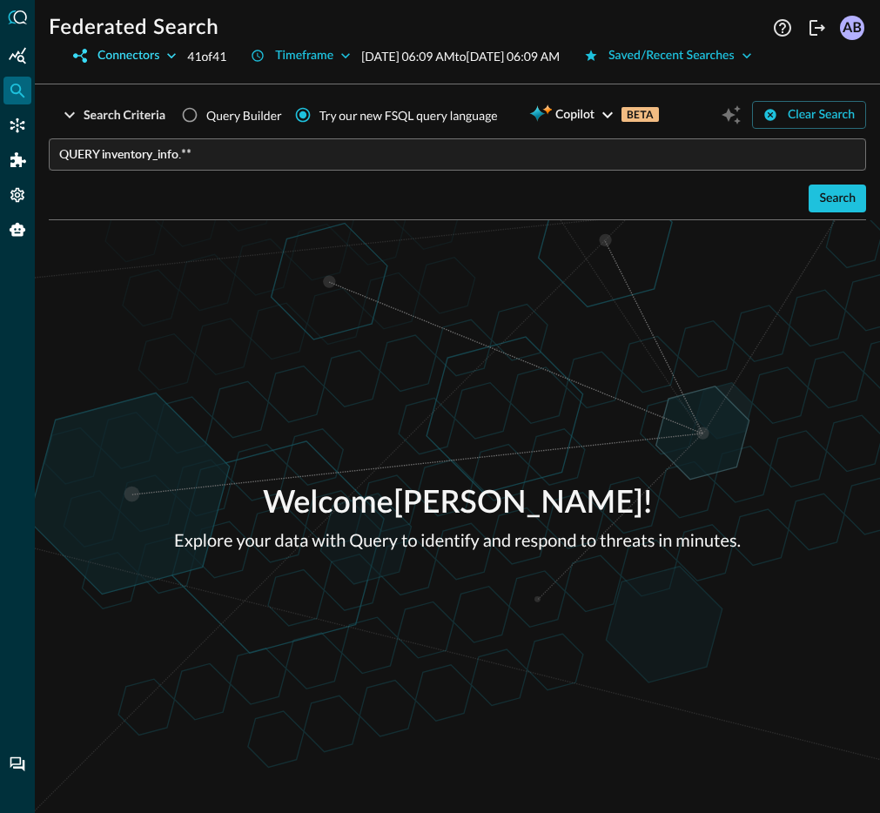
click at [166, 56] on icon "button" at bounding box center [171, 55] width 17 height 17
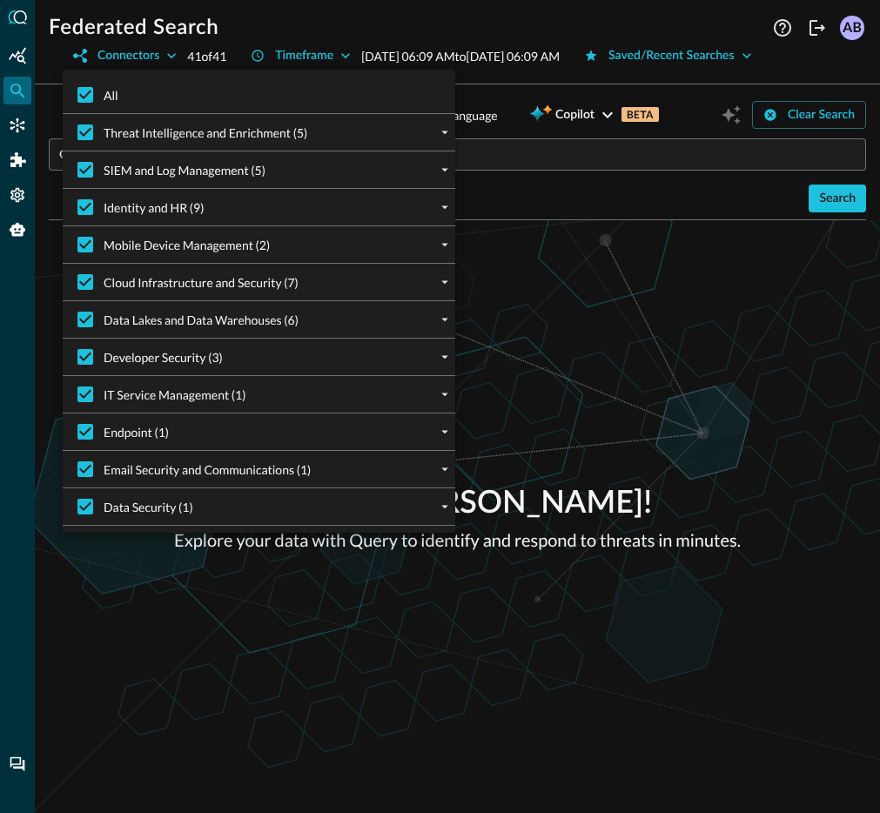
click at [487, 84] on div at bounding box center [440, 406] width 880 height 813
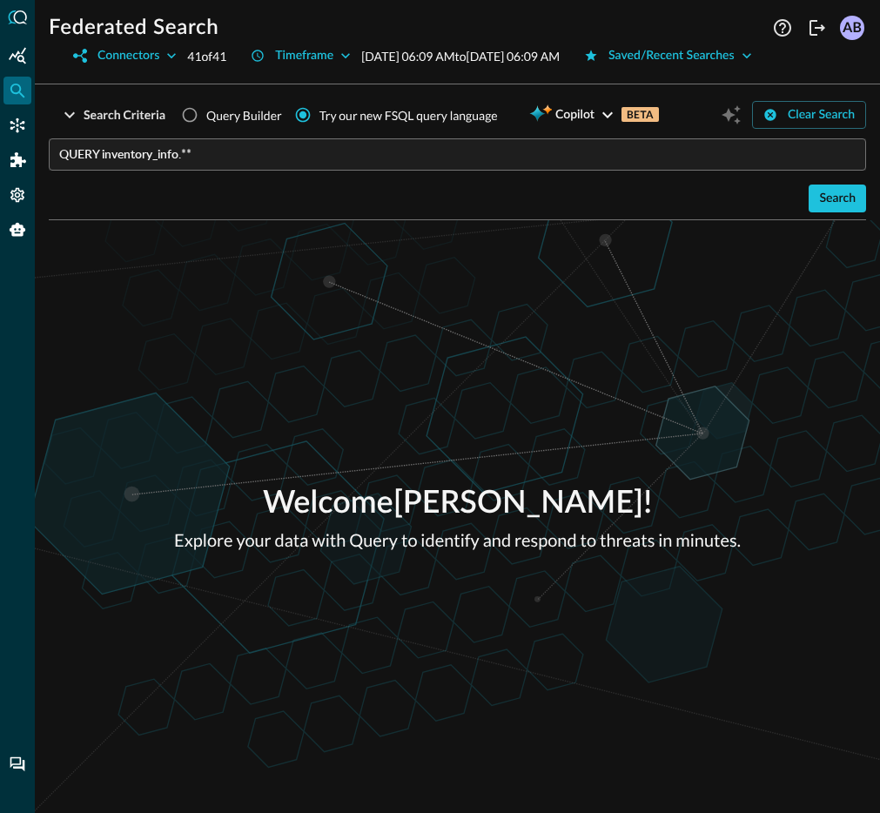
click at [487, 70] on div "Connectors 41 of 41 Timeframe [DATE] 06:09 AM to [DATE] 06:09 AM Saved/Recent S…" at bounding box center [406, 56] width 714 height 28
click at [170, 52] on icon "button" at bounding box center [171, 55] width 17 height 17
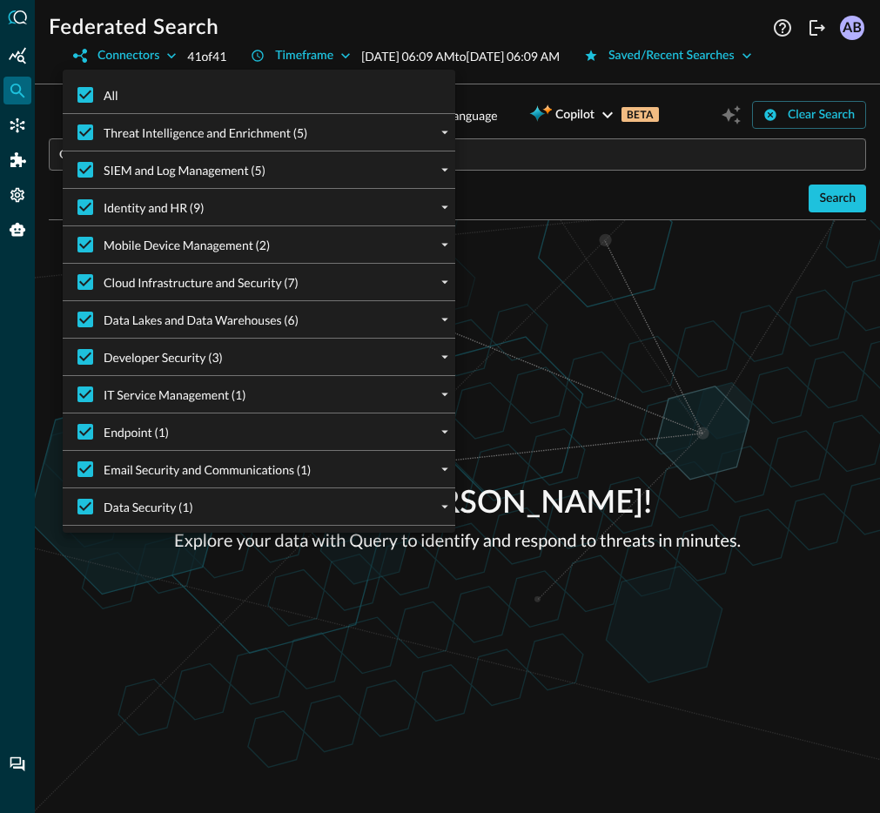
click at [542, 97] on div at bounding box center [440, 406] width 880 height 813
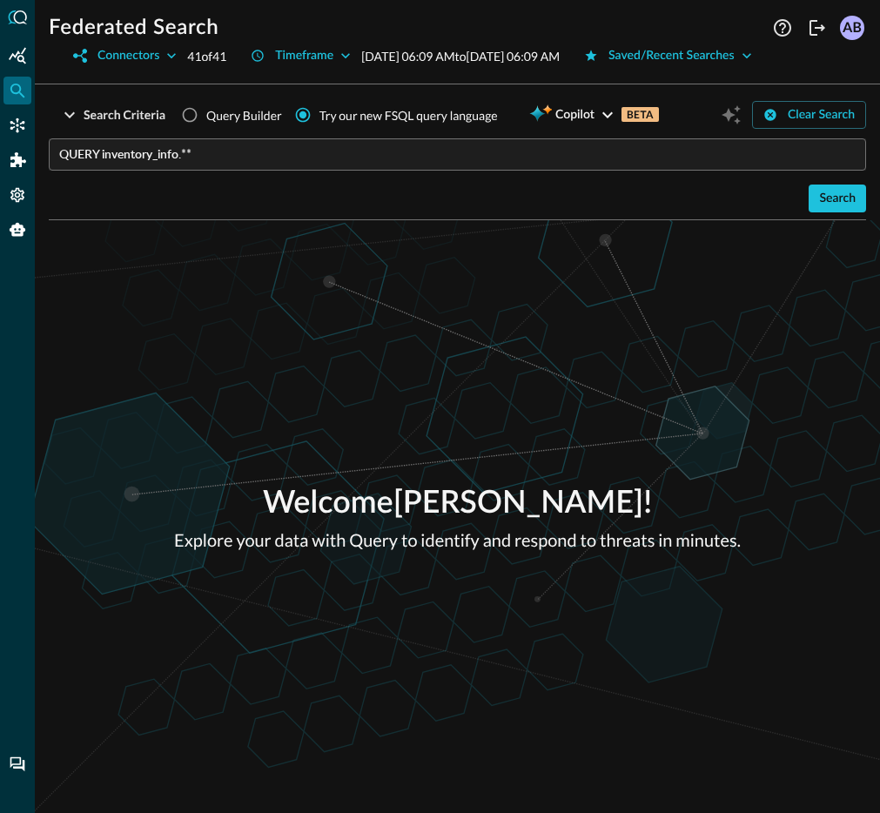
click at [285, 171] on input "QUERY inventory_info.**" at bounding box center [462, 154] width 807 height 32
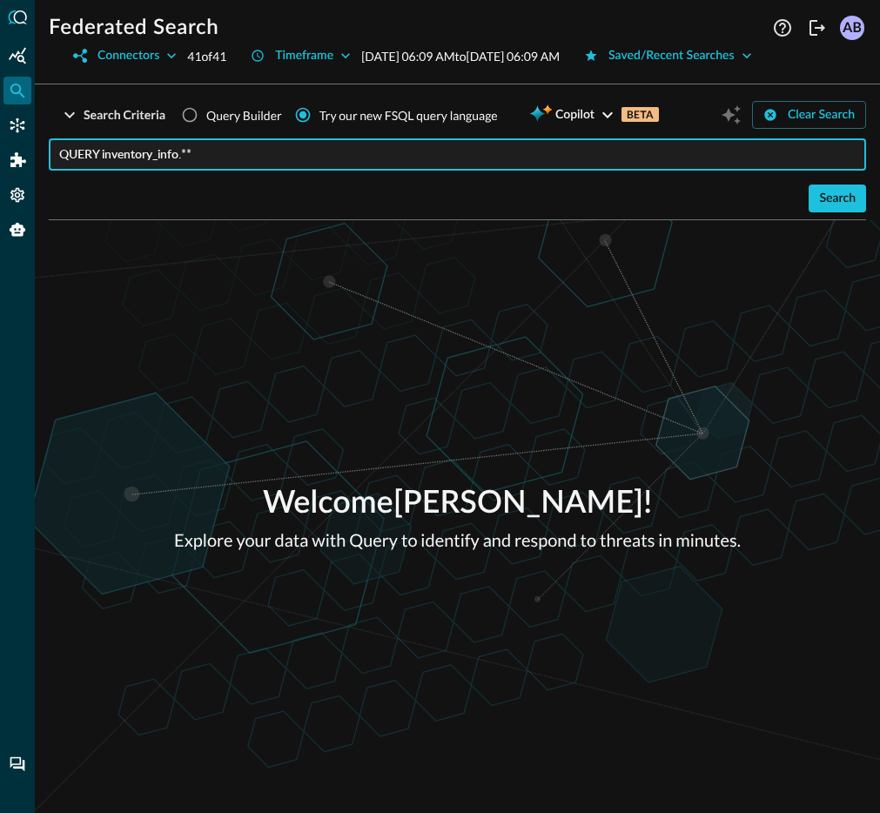
click at [285, 171] on input "QUERY inventory_info.**" at bounding box center [462, 154] width 807 height 32
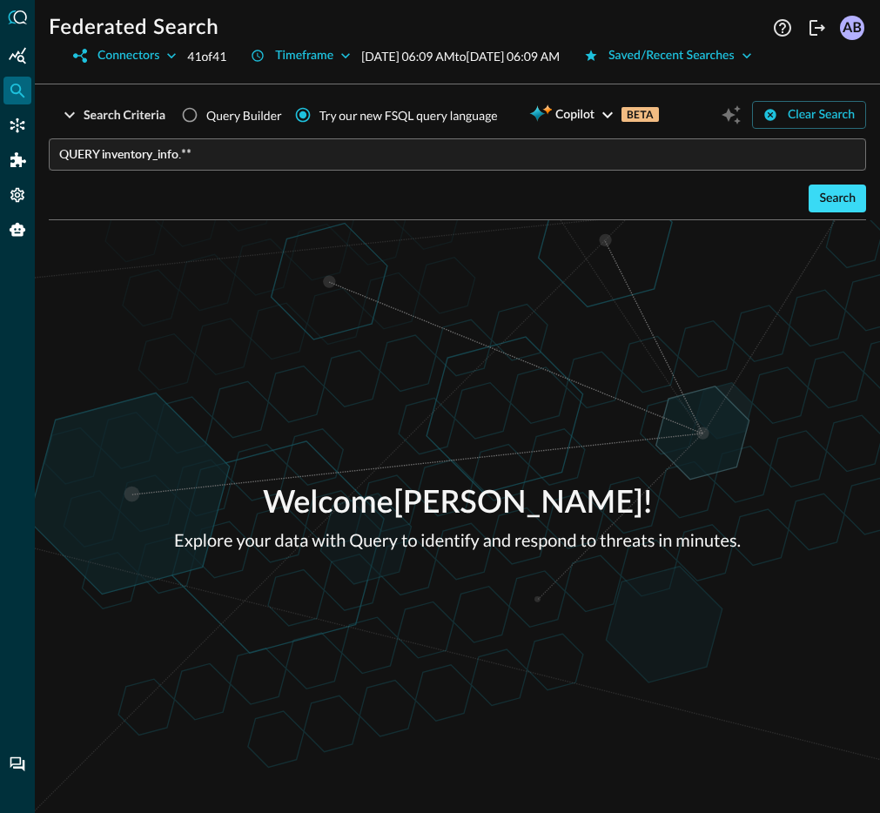
click at [839, 210] on div "Search" at bounding box center [837, 199] width 37 height 22
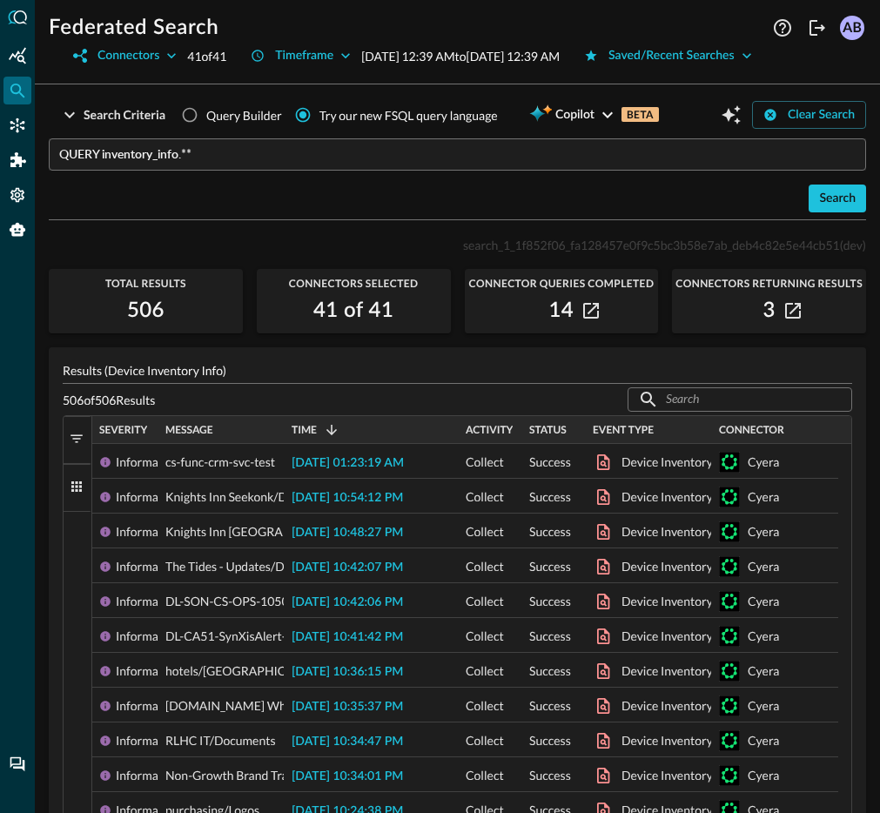
click at [546, 118] on div "Federated Search Connectors 41 of 41 Timeframe [DATE] 12:39 AM to [DATE] 12:39 …" at bounding box center [457, 406] width 845 height 813
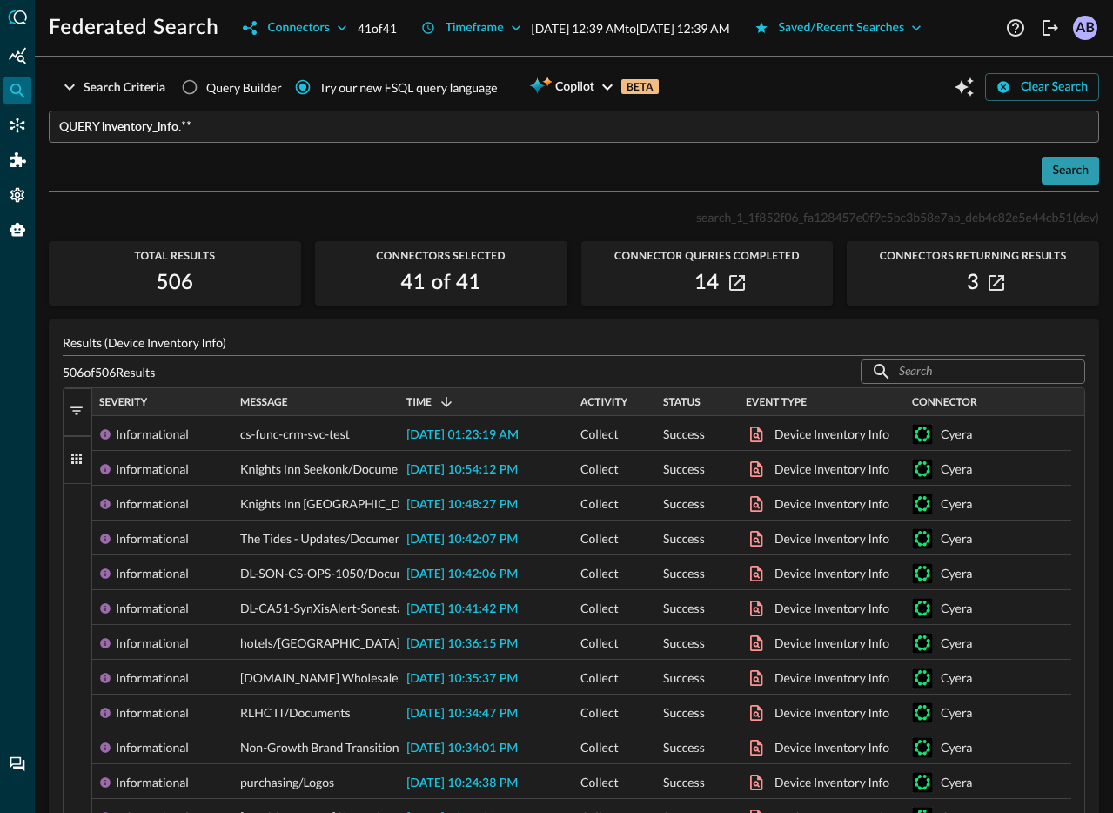
click at [1052, 182] on div "Search" at bounding box center [1070, 171] width 37 height 22
